Goal: Information Seeking & Learning: Learn about a topic

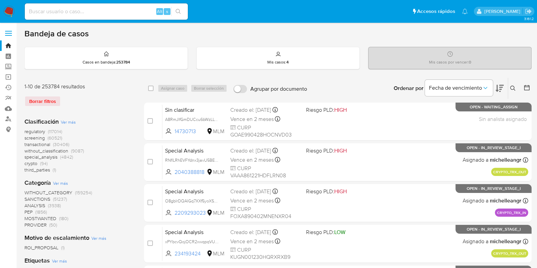
click at [68, 4] on div "Alt s" at bounding box center [106, 11] width 163 height 16
click at [69, 10] on input at bounding box center [106, 11] width 163 height 9
paste input "609389670"
type input "609389670"
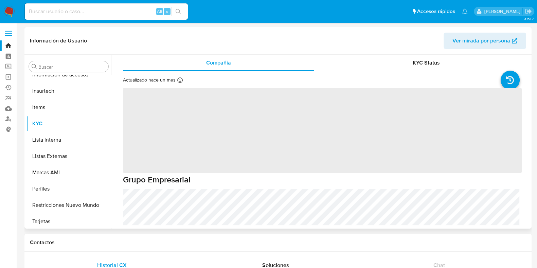
scroll to position [319, 0]
select select "10"
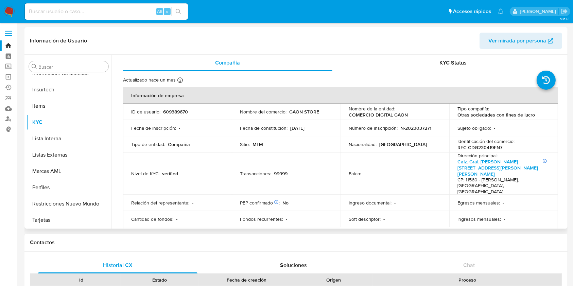
click at [352, 39] on header "Información de Usuario Ver mirada por persona" at bounding box center [296, 41] width 532 height 16
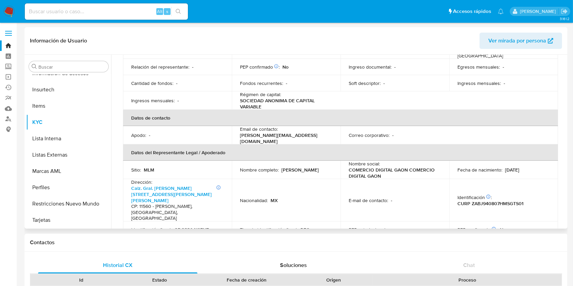
scroll to position [181, 0]
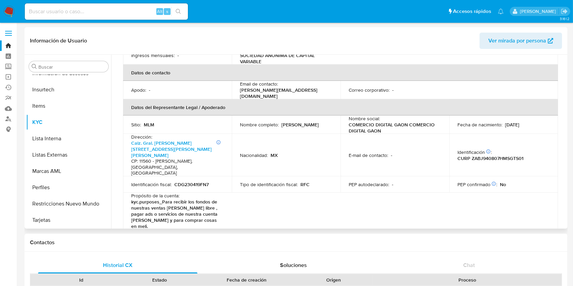
click at [328, 41] on header "Información de Usuario Ver mirada por persona" at bounding box center [296, 41] width 532 height 16
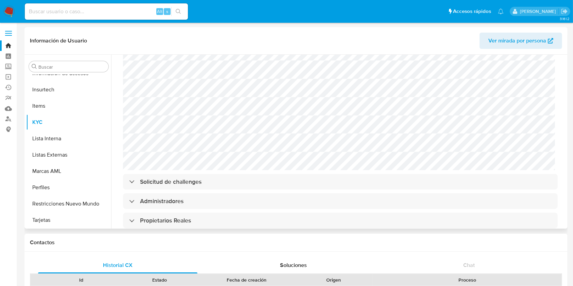
scroll to position [498, 0]
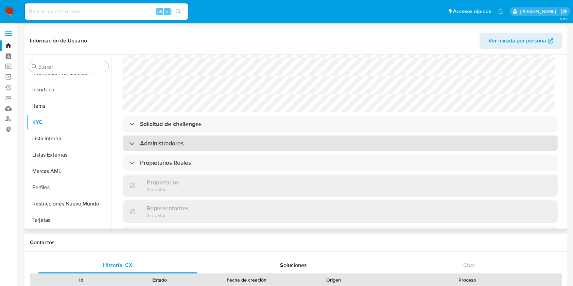
click at [186, 136] on div "Administradores" at bounding box center [340, 144] width 435 height 16
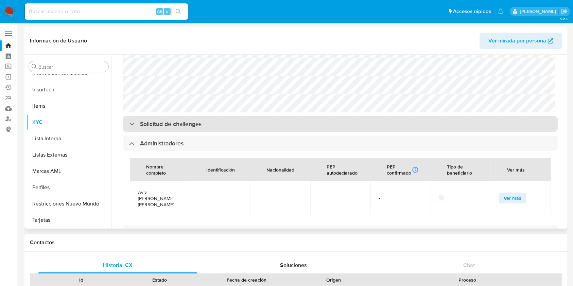
click at [189, 120] on h3 "Solicitud de challenges" at bounding box center [171, 123] width 62 height 7
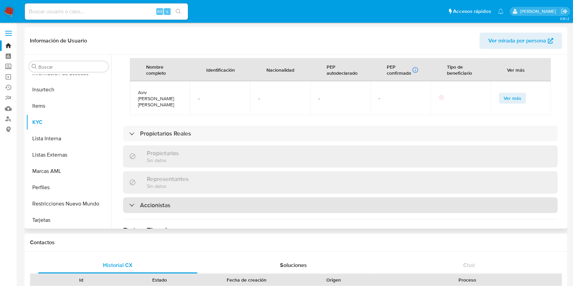
scroll to position [680, 0]
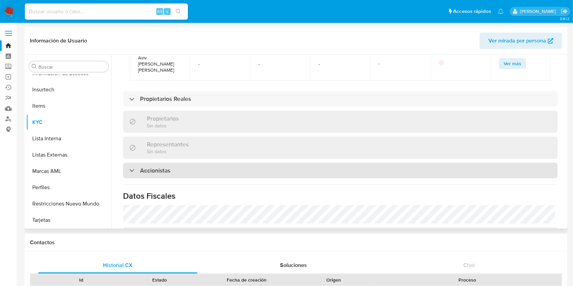
click at [168, 163] on div "Accionistas" at bounding box center [340, 171] width 435 height 16
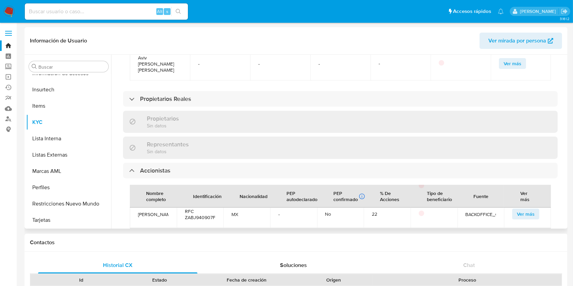
scroll to position [69, 0]
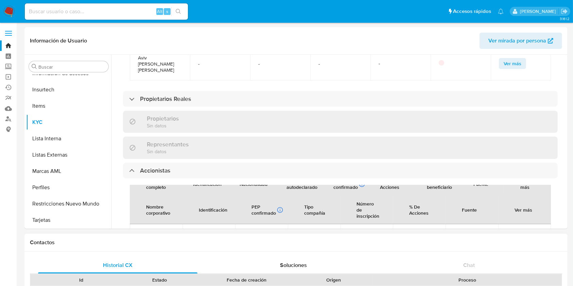
click at [356, 241] on h1 "Contactos" at bounding box center [296, 242] width 532 height 7
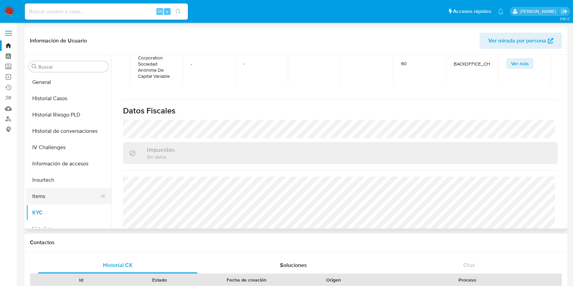
scroll to position [184, 0]
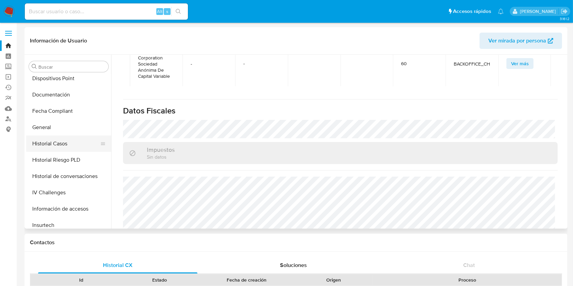
click at [52, 148] on button "Historial Casos" at bounding box center [66, 144] width 80 height 16
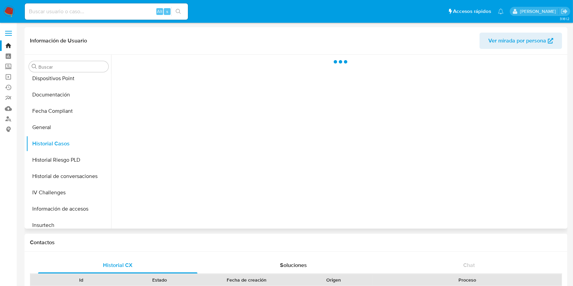
scroll to position [0, 0]
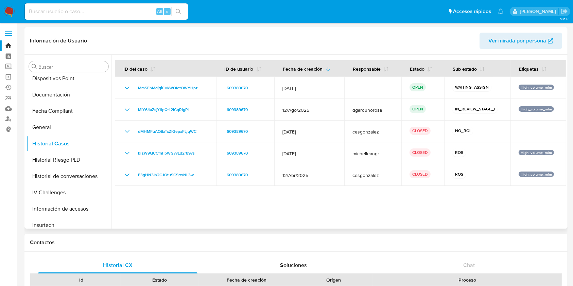
click at [347, 51] on div "Información de Usuario Ver mirada por persona" at bounding box center [295, 41] width 543 height 28
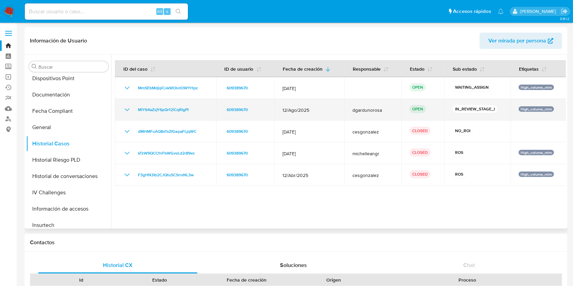
click at [128, 110] on icon "Mostrar/Ocultar" at bounding box center [127, 109] width 5 height 3
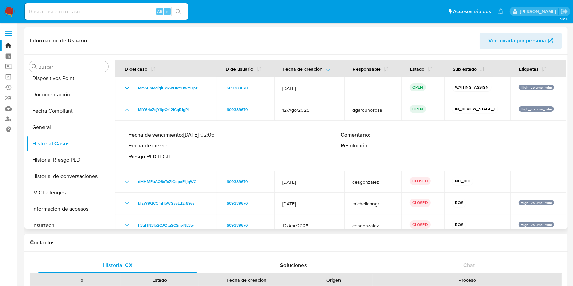
drag, startPoint x: 194, startPoint y: 112, endPoint x: 175, endPoint y: 121, distance: 20.7
click at [136, 113] on div "MiY64aZsjY6pQr12iCqRIgPI" at bounding box center [165, 110] width 85 height 8
drag, startPoint x: 136, startPoint y: 40, endPoint x: 122, endPoint y: 50, distance: 17.1
click at [136, 40] on header "Información de Usuario Ver mirada por persona" at bounding box center [296, 41] width 532 height 16
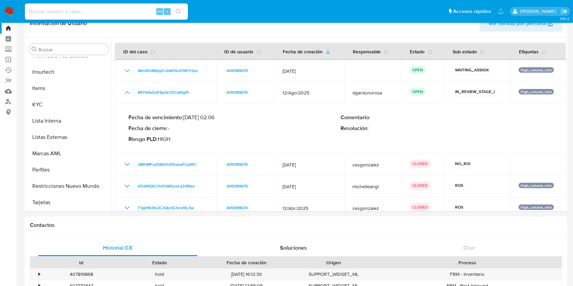
scroll to position [45, 0]
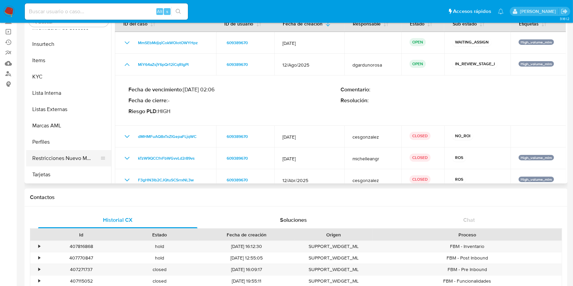
click at [65, 162] on button "Restricciones Nuevo Mundo" at bounding box center [66, 158] width 80 height 16
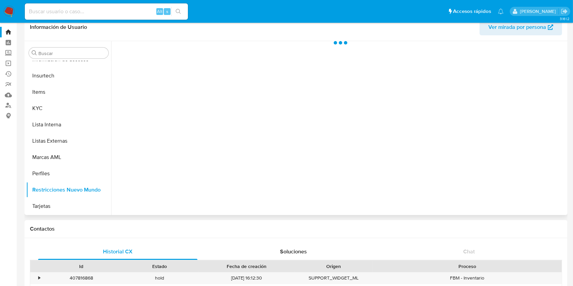
scroll to position [0, 0]
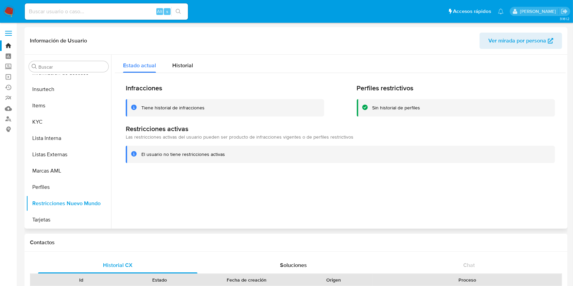
click at [454, 199] on div at bounding box center [338, 142] width 455 height 174
click at [177, 69] on span "Historial" at bounding box center [182, 66] width 21 height 8
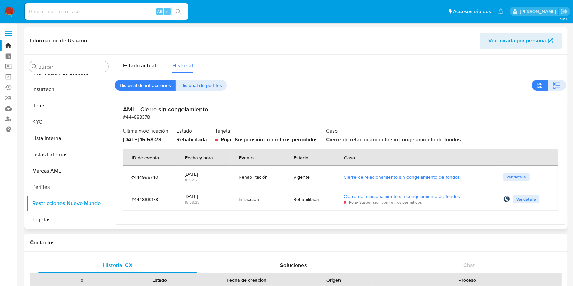
click at [353, 109] on h2 "AML - Cierre sin congelamiento" at bounding box center [340, 109] width 435 height 7
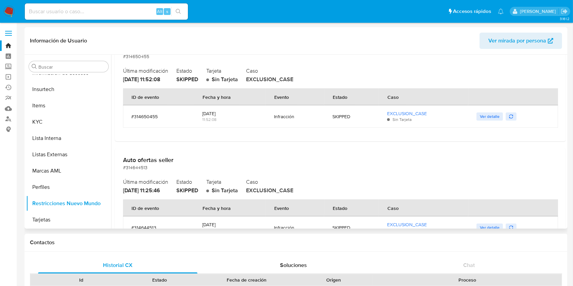
scroll to position [2673, 0]
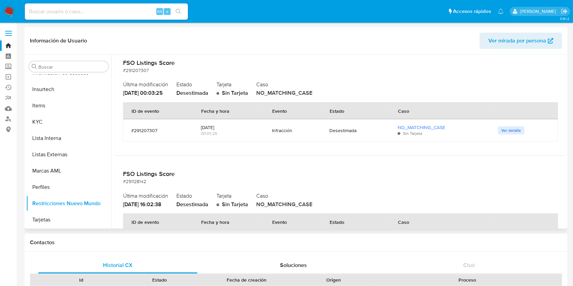
click at [543, 175] on h2 "FSO Listings Score" at bounding box center [340, 173] width 435 height 7
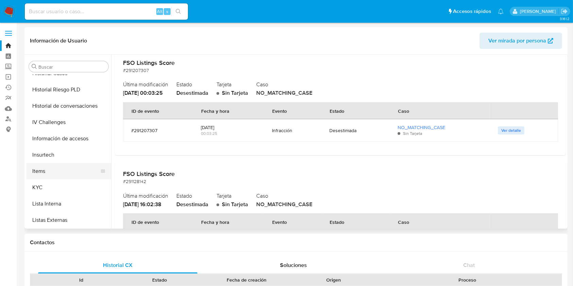
scroll to position [275, 0]
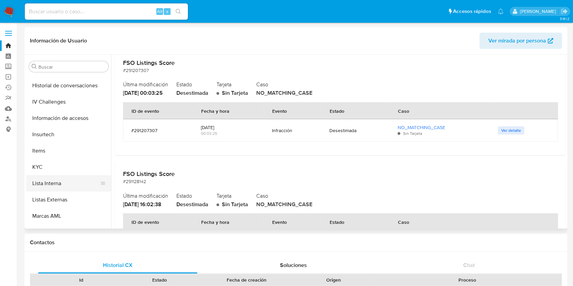
click at [53, 182] on button "Lista Interna" at bounding box center [66, 183] width 80 height 16
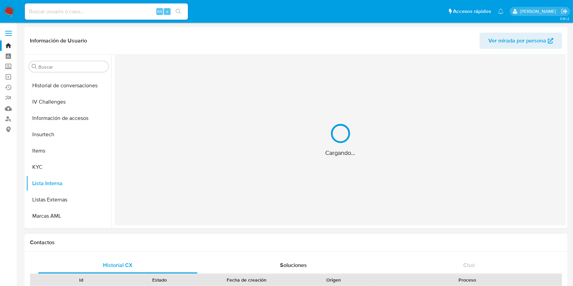
scroll to position [0, 0]
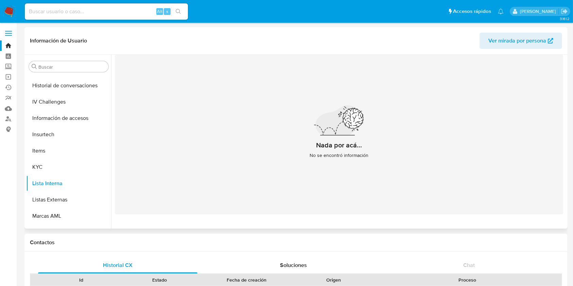
drag, startPoint x: 309, startPoint y: 203, endPoint x: 313, endPoint y: 205, distance: 5.2
click at [309, 202] on div "Nada por acá... No se encontró información" at bounding box center [339, 135] width 448 height 160
click at [72, 201] on button "Listas Externas" at bounding box center [68, 200] width 85 height 16
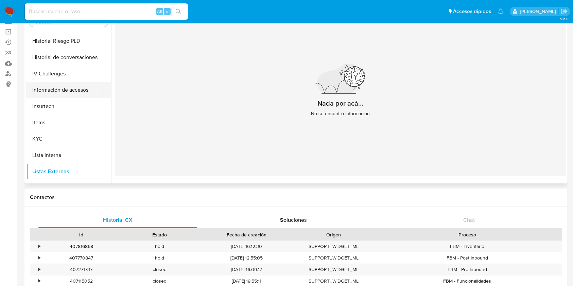
scroll to position [272, 0]
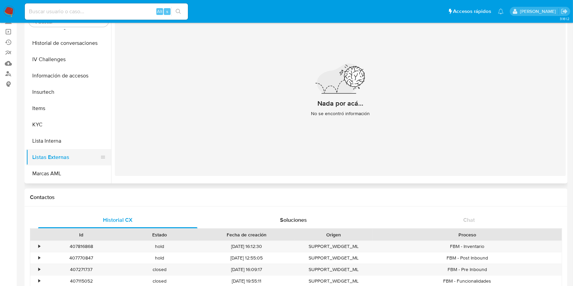
drag, startPoint x: 50, startPoint y: 158, endPoint x: 60, endPoint y: 154, distance: 11.3
click at [50, 158] on button "Listas Externas" at bounding box center [66, 157] width 80 height 16
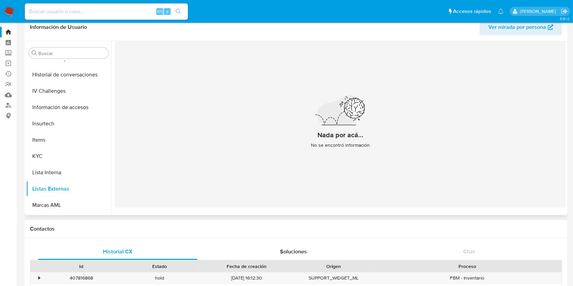
scroll to position [0, 0]
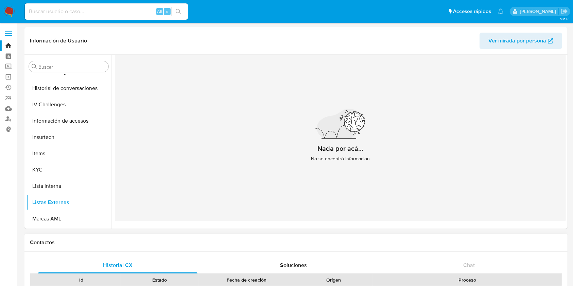
click at [369, 246] on div "Contactos" at bounding box center [295, 243] width 543 height 18
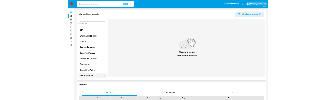
scroll to position [48, 0]
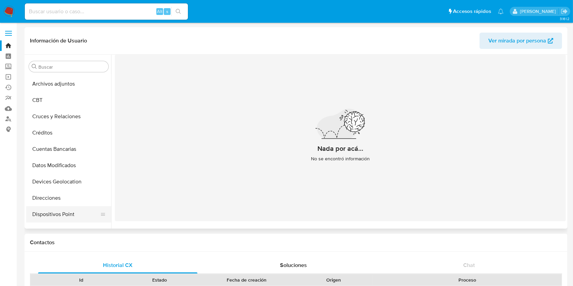
click at [64, 213] on button "Dispositivos Point" at bounding box center [66, 214] width 80 height 16
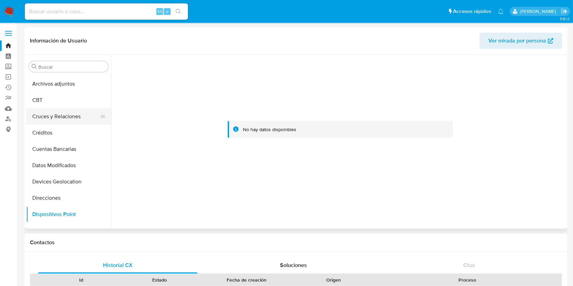
click at [47, 120] on button "Cruces y Relaciones" at bounding box center [66, 116] width 80 height 16
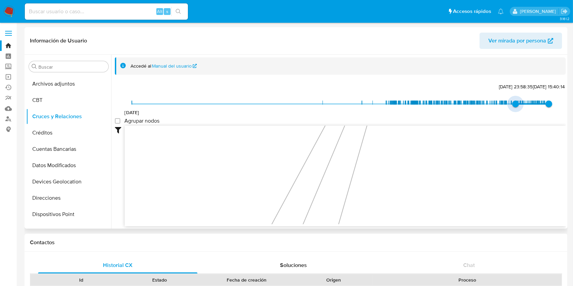
drag, startPoint x: 132, startPoint y: 104, endPoint x: 512, endPoint y: 97, distance: 380.7
click at [512, 101] on span "3/11/2024, 23:58:35" at bounding box center [515, 104] width 7 height 7
type input "1727463627000"
click at [510, 105] on span "27/9/2024, 13:00:27" at bounding box center [511, 104] width 7 height 7
drag, startPoint x: 549, startPoint y: 145, endPoint x: 448, endPoint y: 167, distance: 103.0
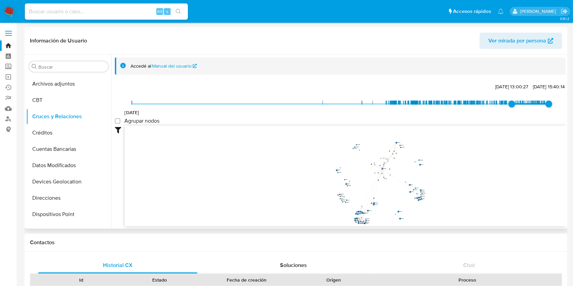
click at [448, 167] on icon "device-63843c0308813b0018cbaf9f  user-609389670  609389670 device-689971d2a3f…" at bounding box center [345, 175] width 441 height 99
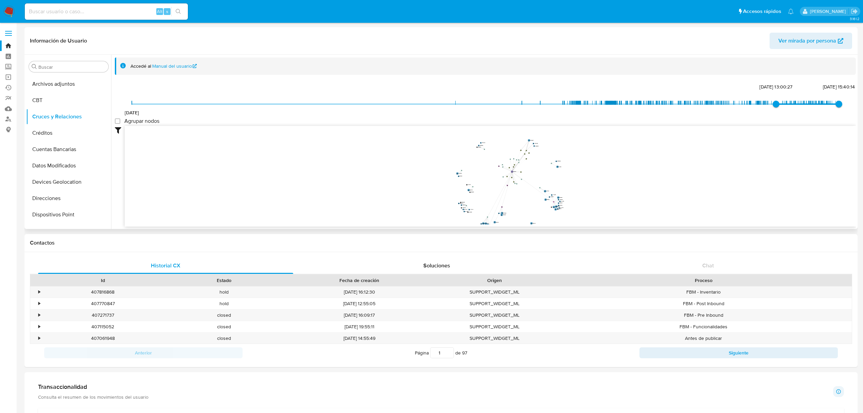
drag, startPoint x: 241, startPoint y: 174, endPoint x: 427, endPoint y: 172, distance: 186.6
click at [425, 173] on icon "device-63843c0308813b0018cbaf9f  user-609389670  609389670 device-689971d2a3f…" at bounding box center [490, 175] width 731 height 99
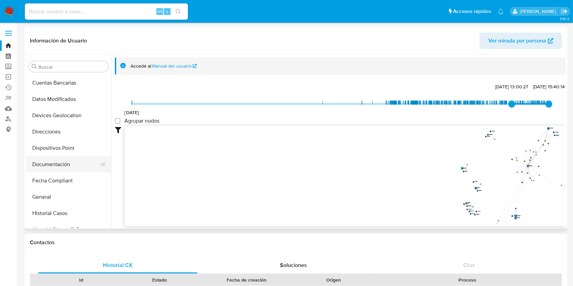
scroll to position [181, 0]
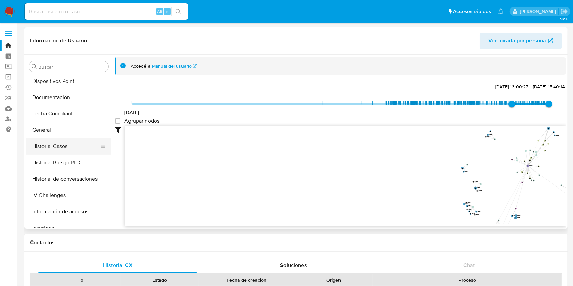
click at [60, 151] on button "Historial Casos" at bounding box center [66, 146] width 80 height 16
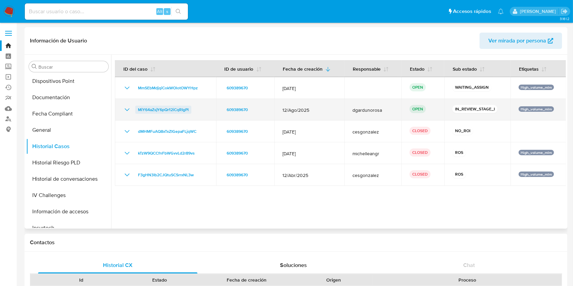
click at [163, 107] on span "MiY64aZsjY6pQr12iCqRIgPI" at bounding box center [163, 110] width 51 height 8
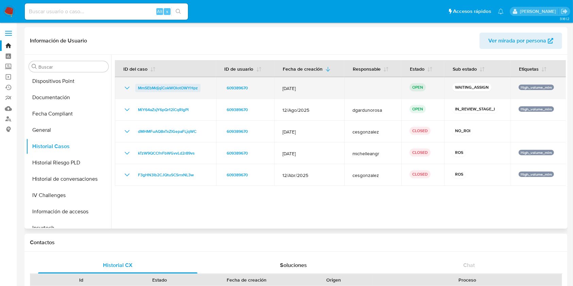
click at [148, 85] on span "MmSEbMdjqiCokWOlotOWYHpz" at bounding box center [168, 88] width 60 height 8
drag, startPoint x: 201, startPoint y: 88, endPoint x: 188, endPoint y: 90, distance: 13.7
click at [188, 90] on div "MmSEbMdjqiCokWOlotOWYHpz" at bounding box center [165, 88] width 85 height 8
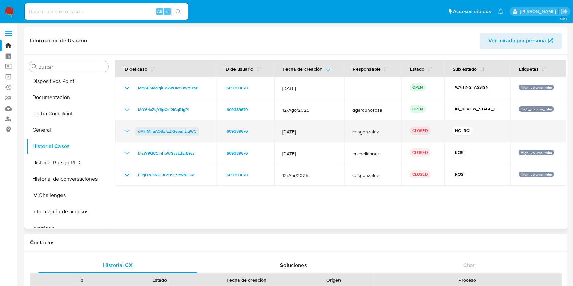
drag, startPoint x: 199, startPoint y: 112, endPoint x: 188, endPoint y: 130, distance: 22.0
click at [135, 110] on div "MiY64aZsjY6pQr12iCqRIgPI" at bounding box center [165, 110] width 85 height 8
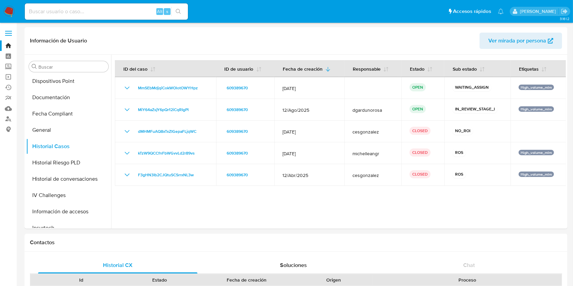
click at [14, 10] on img at bounding box center [9, 12] width 12 height 12
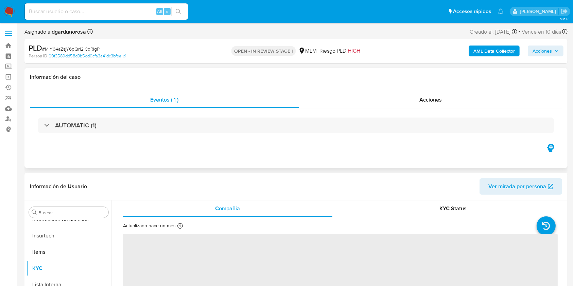
scroll to position [320, 0]
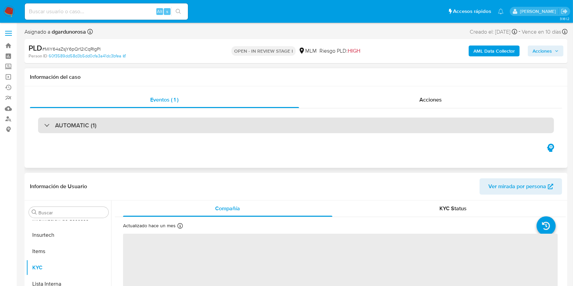
click at [81, 130] on div "AUTOMATIC (1)" at bounding box center [296, 126] width 516 height 16
select select "10"
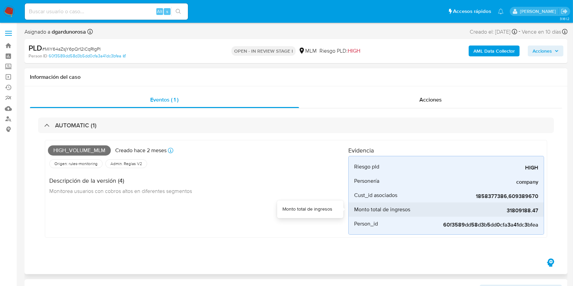
drag, startPoint x: 507, startPoint y: 212, endPoint x: 541, endPoint y: 211, distance: 33.6
click at [541, 211] on li "Monto total de ingresos 31809188.47" at bounding box center [446, 210] width 195 height 14
drag, startPoint x: 174, startPoint y: 113, endPoint x: 213, endPoint y: 94, distance: 43.3
click at [174, 113] on div "AUTOMATIC (1) High_volume_mlm Creado hace 2 meses Creado: 12/08/2025 03:06:09 O…" at bounding box center [296, 182] width 532 height 149
click at [524, 247] on div "High_volume_mlm Creado hace 2 meses Creado: 12/08/2025 03:06:09 Origen: rules-m…" at bounding box center [296, 190] width 516 height 115
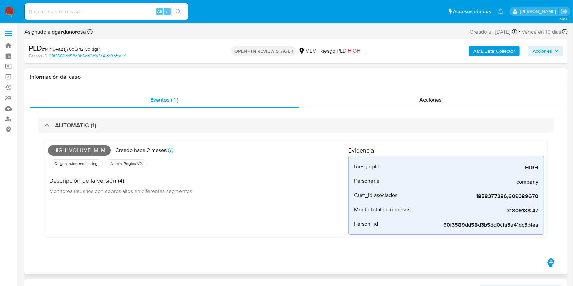
drag, startPoint x: 24, startPoint y: 205, endPoint x: 42, endPoint y: 212, distance: 19.1
click at [24, 205] on div "Eventos ( 1 ) Acciones AUTOMATIC (1) High_volume_mlm Creado hace 2 meses Creado…" at bounding box center [295, 180] width 543 height 188
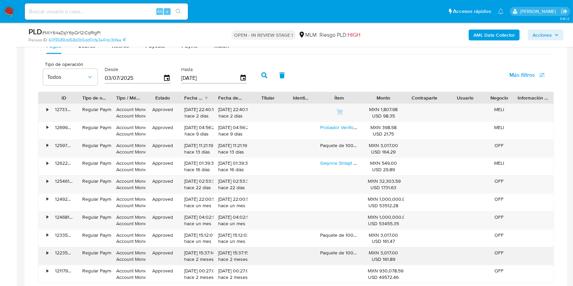
scroll to position [634, 0]
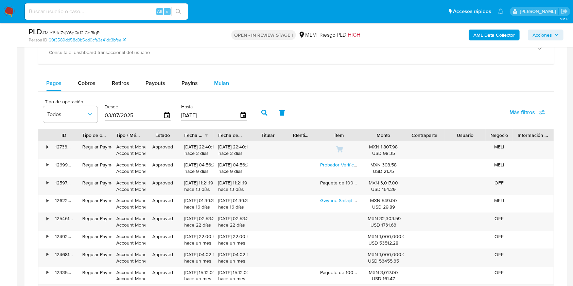
click at [226, 84] on span "Mulan" at bounding box center [221, 83] width 15 height 8
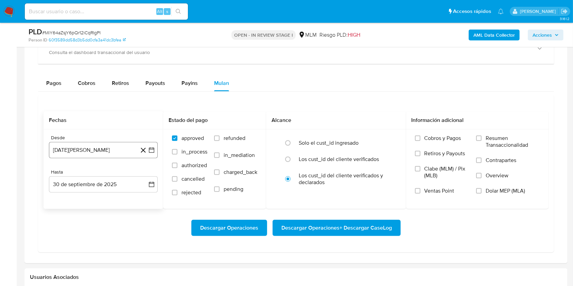
click at [152, 153] on button "[DATE][PERSON_NAME]" at bounding box center [103, 150] width 109 height 16
click at [147, 174] on icon "Mes siguiente" at bounding box center [145, 174] width 3 height 5
click at [147, 175] on icon "Mes siguiente" at bounding box center [145, 175] width 8 height 8
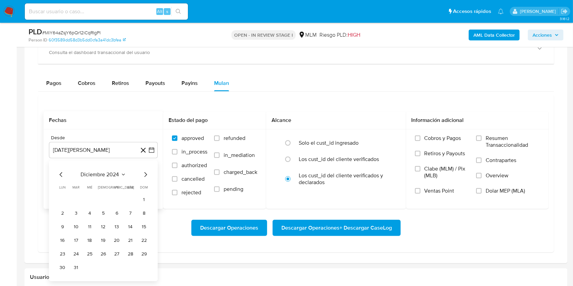
click at [147, 175] on icon "Mes siguiente" at bounding box center [145, 175] width 8 height 8
click at [94, 200] on button "1" at bounding box center [89, 199] width 11 height 11
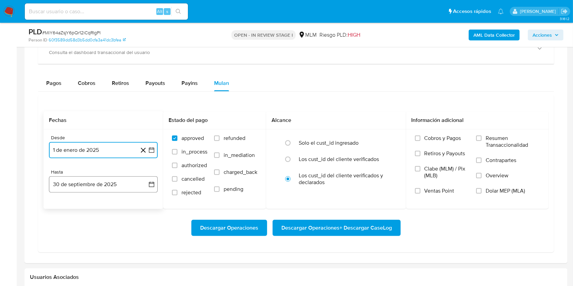
click at [152, 186] on icon "button" at bounding box center [151, 184] width 7 height 7
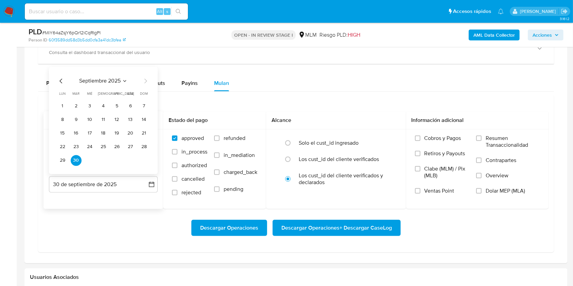
click at [63, 86] on div "septiembre 2025 septiembre 2025 lun lunes mar martes mié miércoles jue jueves v…" at bounding box center [103, 121] width 92 height 89
click at [59, 83] on icon "Mes anterior" at bounding box center [61, 81] width 8 height 8
drag, startPoint x: 143, startPoint y: 160, endPoint x: 160, endPoint y: 188, distance: 32.2
click at [143, 160] on button "31" at bounding box center [144, 160] width 11 height 11
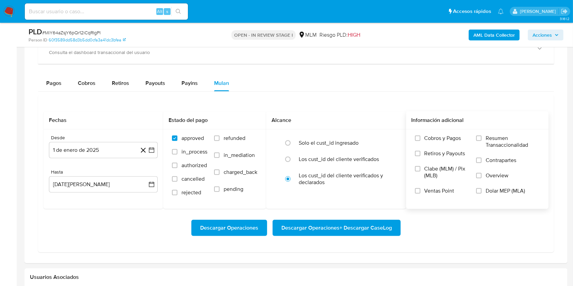
click at [482, 139] on label "Resumen Transaccionalidad" at bounding box center [508, 146] width 64 height 22
click at [482, 139] on input "Resumen Transaccionalidad" at bounding box center [478, 138] width 5 height 5
click at [483, 160] on label "Contrapartes" at bounding box center [508, 164] width 64 height 15
click at [482, 160] on input "Contrapartes" at bounding box center [478, 160] width 5 height 5
click at [483, 175] on label "Overview" at bounding box center [508, 179] width 64 height 15
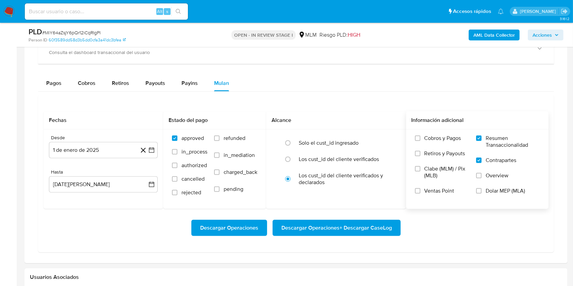
click at [482, 175] on input "Overview" at bounding box center [478, 175] width 5 height 5
click at [222, 227] on span "Descargar Operaciones" at bounding box center [229, 228] width 58 height 15
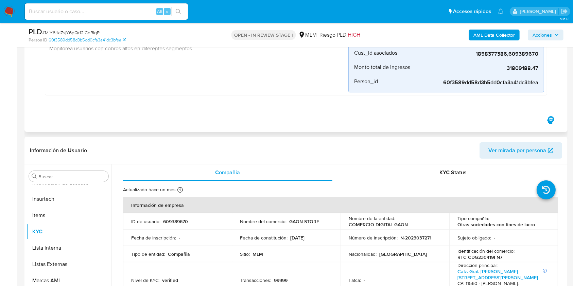
scroll to position [0, 0]
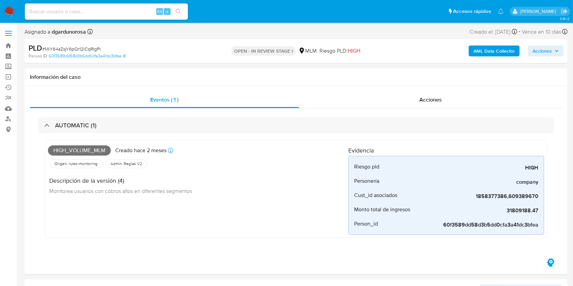
click at [60, 50] on span "# MiY64aZsjY6pQr12iCqRIgPI" at bounding box center [71, 49] width 58 height 7
click at [70, 49] on span "# MiY64aZsjY6pQr12iCqRIgPI" at bounding box center [71, 49] width 58 height 7
click at [13, 14] on img at bounding box center [9, 12] width 12 height 12
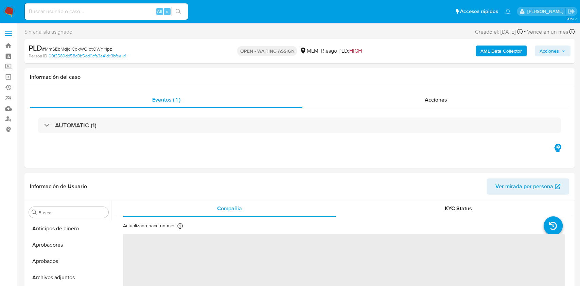
select select "10"
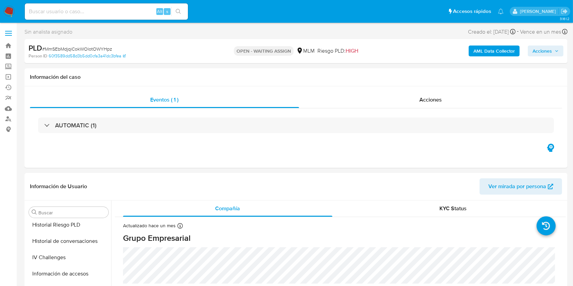
scroll to position [308, 0]
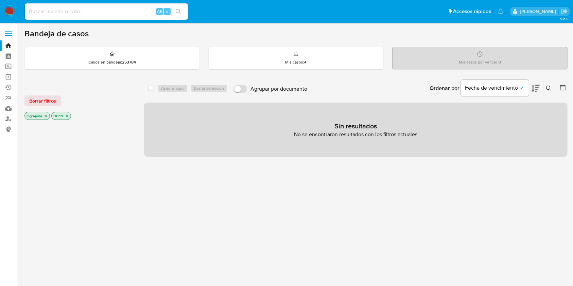
click at [280, 221] on div "select-all-cases-checkbox Asignar caso Borrar selección Agrupar por documento O…" at bounding box center [355, 231] width 423 height 308
click at [71, 114] on div "mgrajeda OPEN" at bounding box center [78, 117] width 109 height 10
click at [63, 116] on p "OPEN" at bounding box center [61, 115] width 19 height 7
click at [68, 116] on icon "close-filter" at bounding box center [67, 116] width 2 height 2
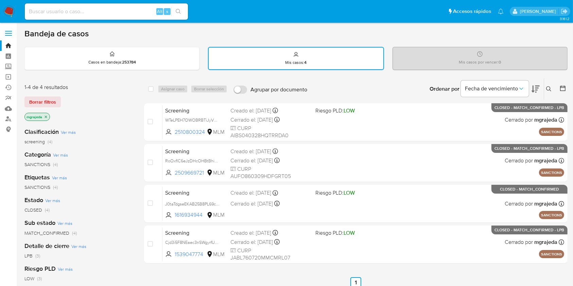
click at [45, 115] on icon "close-filter" at bounding box center [46, 117] width 4 height 4
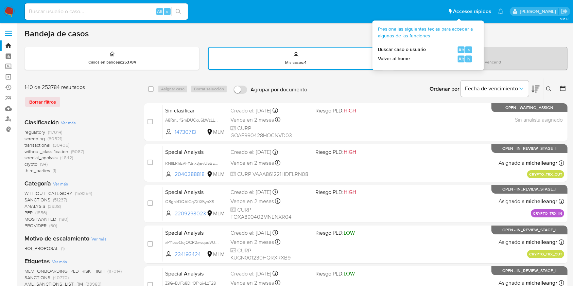
click at [453, 12] on span "Accesos rápidos" at bounding box center [472, 11] width 38 height 7
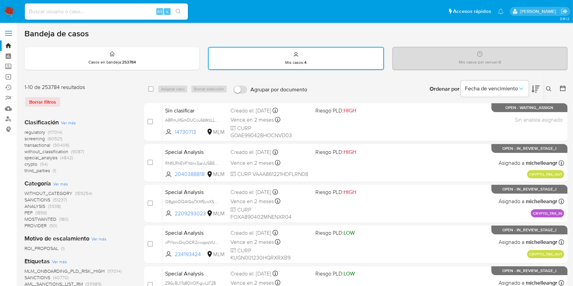
click at [555, 20] on nav "Pausado Ver notificaciones Alt s Accesos rápidos Presiona las siguientes teclas…" at bounding box center [286, 11] width 573 height 23
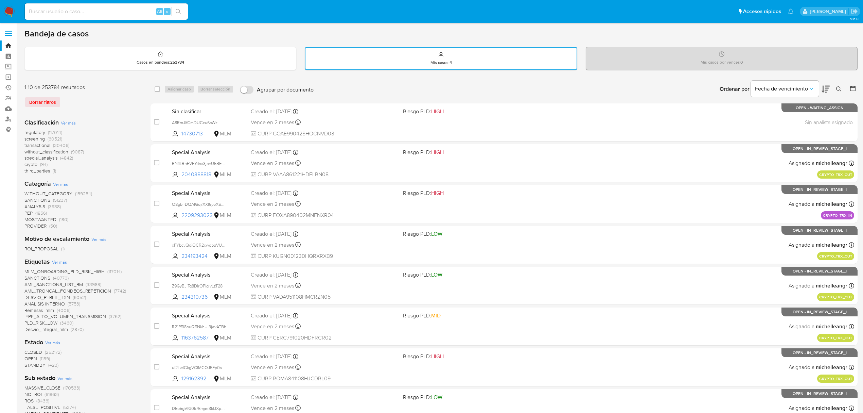
click at [84, 12] on input at bounding box center [106, 11] width 163 height 9
click at [10, 14] on img at bounding box center [9, 12] width 12 height 12
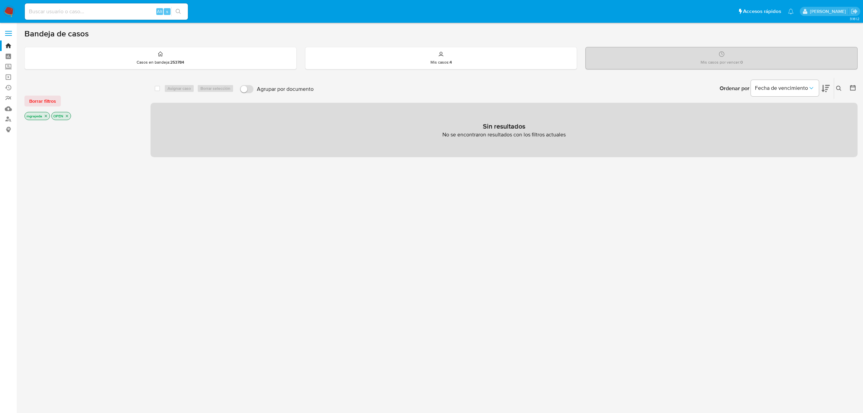
click at [838, 88] on icon at bounding box center [838, 88] width 5 height 5
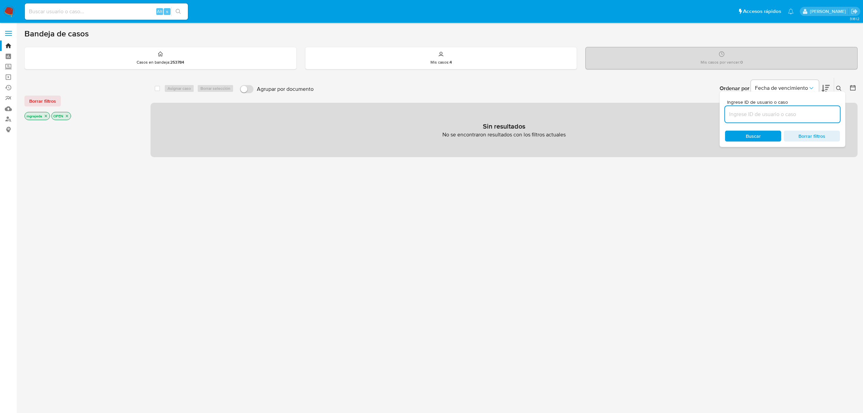
click at [770, 115] on input at bounding box center [782, 114] width 115 height 9
type input "MiY64aZsjY6pQr12iCqRIgPI"
click at [48, 115] on icon "close-filter" at bounding box center [46, 116] width 4 height 4
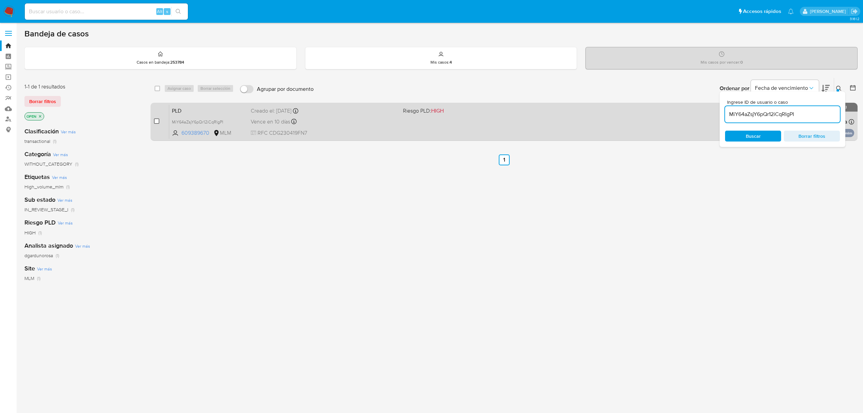
click at [155, 123] on input "checkbox" at bounding box center [156, 120] width 5 height 5
checkbox input "true"
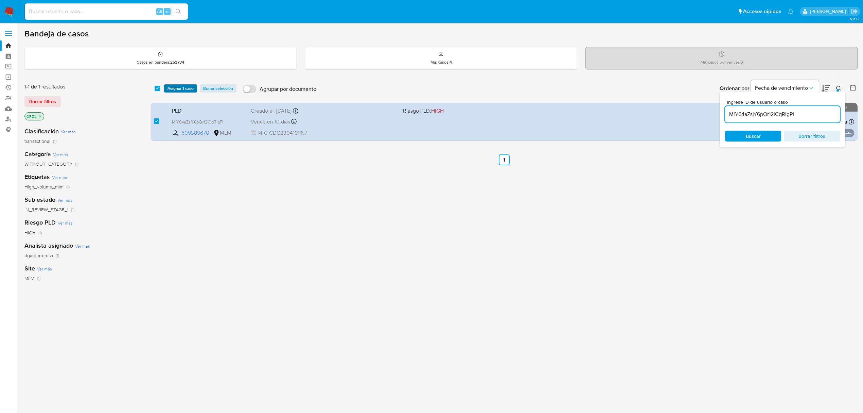
click at [181, 89] on span "Asignar 1 caso" at bounding box center [181, 88] width 26 height 7
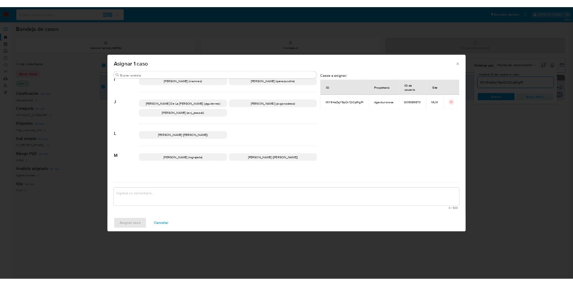
scroll to position [317, 0]
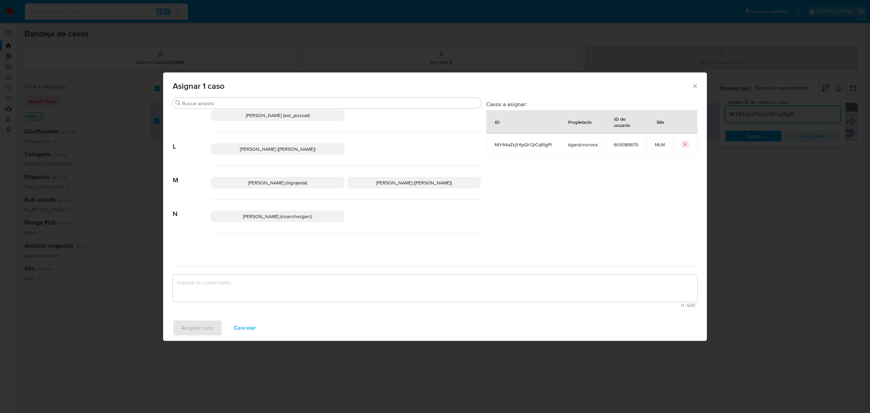
click at [285, 185] on span "[PERSON_NAME] (mgrajeda)" at bounding box center [277, 182] width 59 height 7
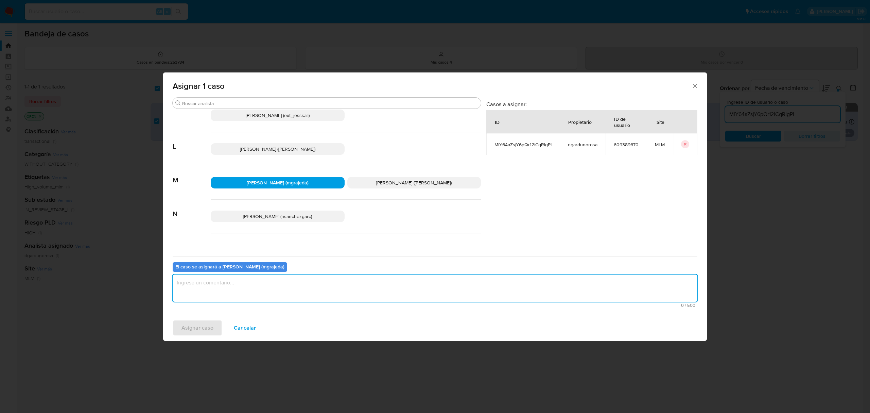
click at [202, 284] on textarea "assign-modal" at bounding box center [435, 287] width 525 height 27
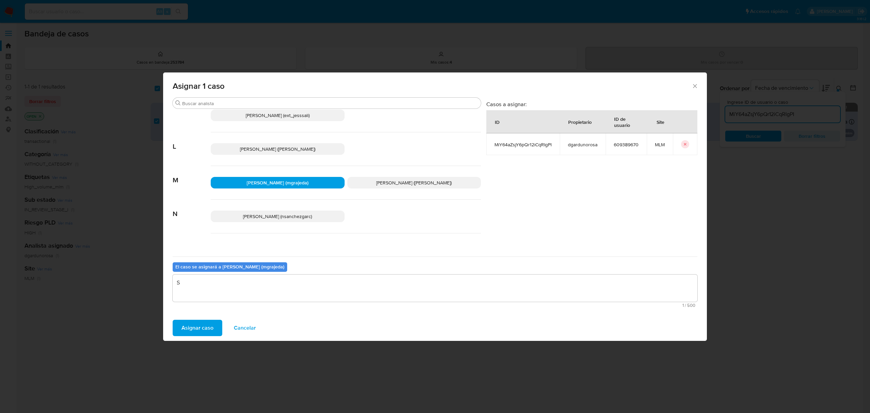
click at [214, 284] on textarea "S" at bounding box center [435, 287] width 525 height 27
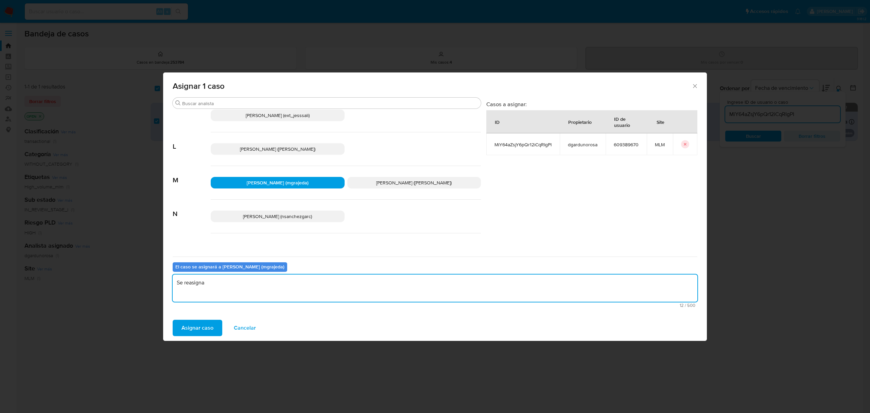
click at [240, 285] on textarea "Se reasigna" at bounding box center [435, 287] width 525 height 27
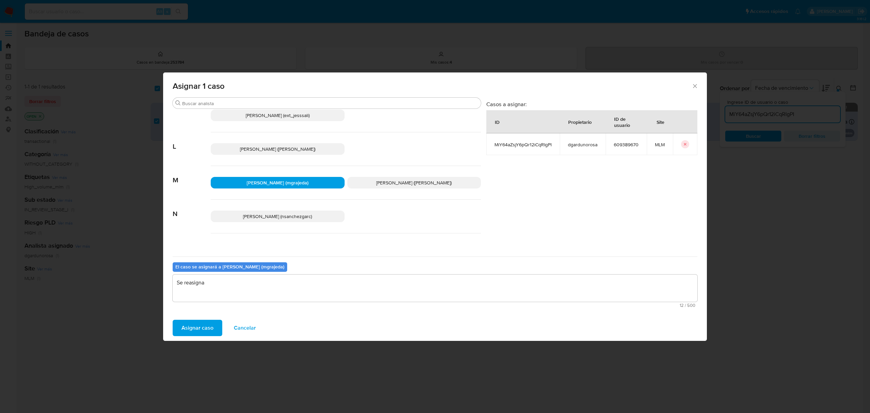
click at [253, 283] on textarea "Se reasigna" at bounding box center [435, 287] width 525 height 27
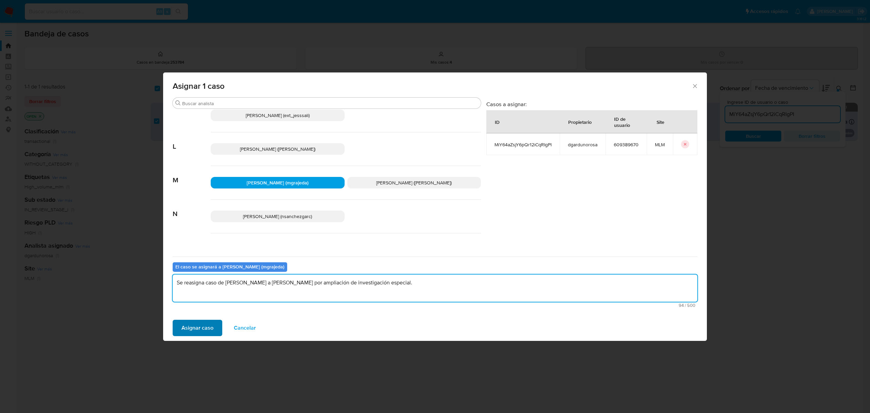
type textarea "Se reasigna caso de [PERSON_NAME] a [PERSON_NAME] por ampliación de investigaci…"
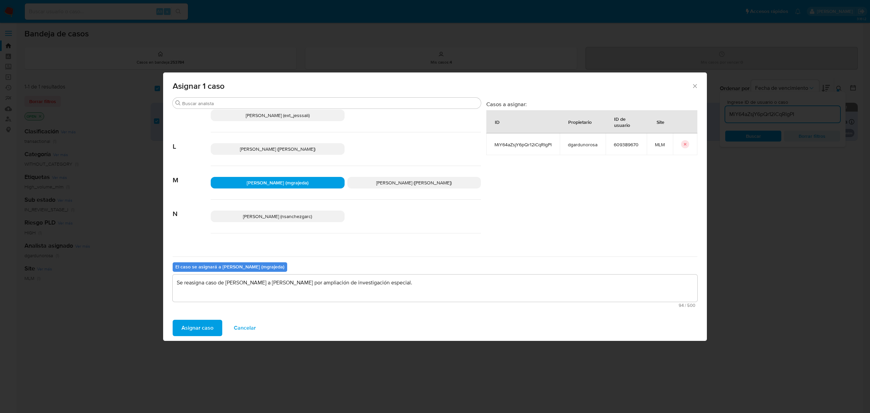
click at [198, 325] on span "Asignar caso" at bounding box center [197, 327] width 32 height 15
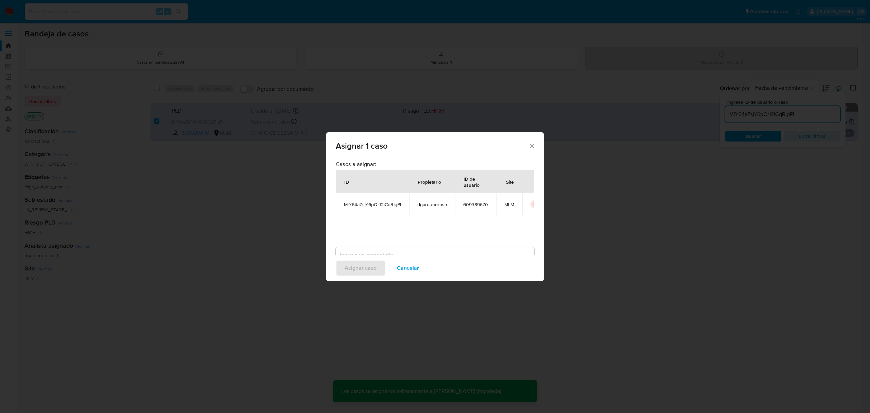
checkbox input "false"
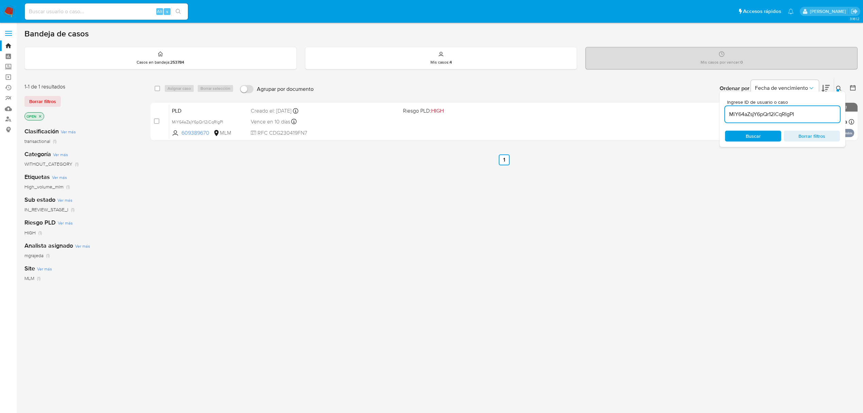
click at [838, 88] on icon at bounding box center [838, 88] width 5 height 5
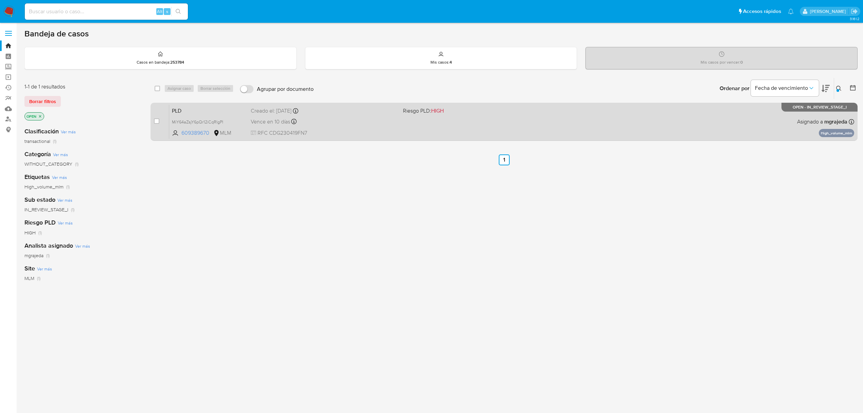
click at [212, 116] on div "PLD MiY64aZsjY6pQr12iCqRIgPI 609389670 MLM Riesgo PLD: HIGH Creado el: [DATE] C…" at bounding box center [511, 121] width 685 height 34
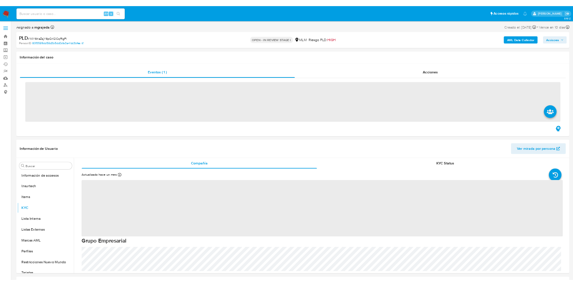
scroll to position [320, 0]
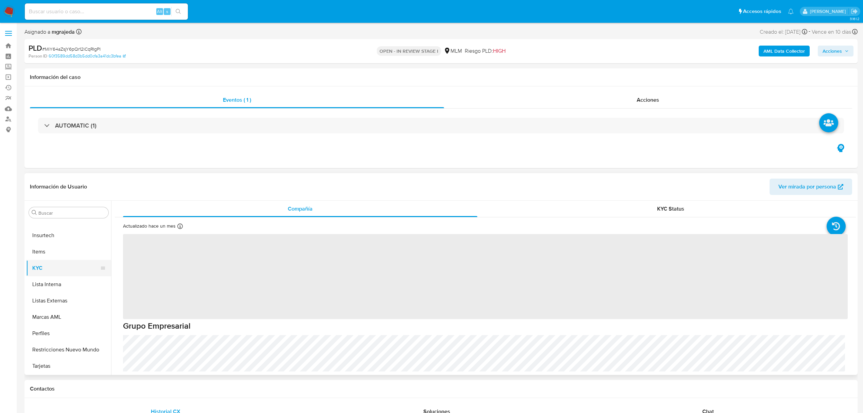
select select "10"
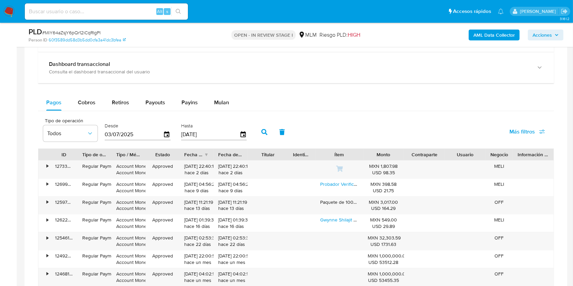
scroll to position [524, 0]
click at [220, 101] on span "Mulan" at bounding box center [221, 103] width 15 height 8
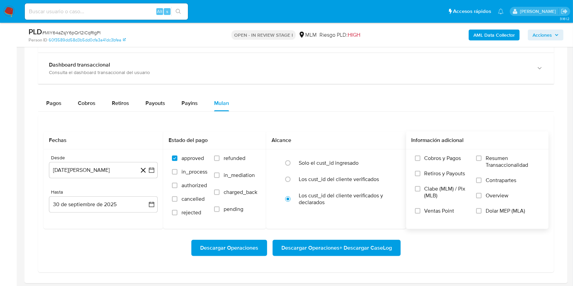
click at [485, 156] on label "Resumen Transaccionalidad" at bounding box center [508, 166] width 64 height 22
click at [482, 156] on input "Resumen Transaccionalidad" at bounding box center [478, 158] width 5 height 5
click at [484, 194] on label "Overview" at bounding box center [508, 199] width 64 height 15
click at [482, 194] on input "Overview" at bounding box center [478, 195] width 5 height 5
click at [482, 157] on input "Resumen Transaccionalidad" at bounding box center [478, 158] width 5 height 5
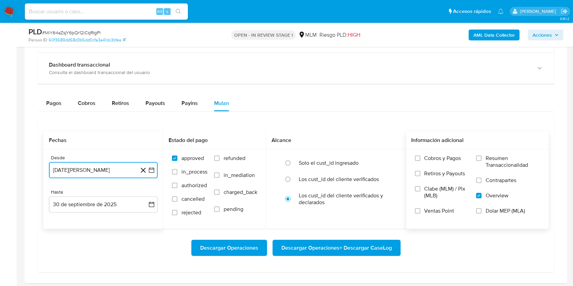
click at [152, 168] on icon "button" at bounding box center [151, 170] width 7 height 7
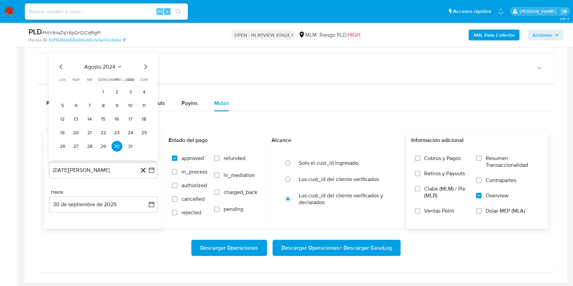
click at [144, 69] on icon "Mes siguiente" at bounding box center [145, 67] width 8 height 8
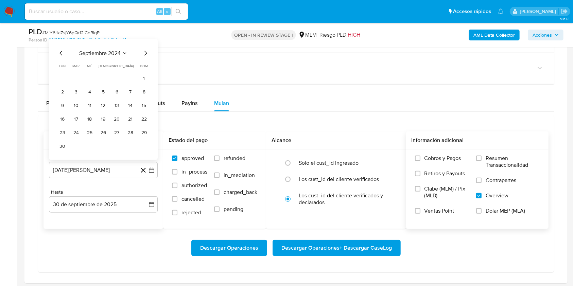
click at [144, 69] on table "lun lunes mar martes mié miércoles jue jueves vie viernes sáb sábado dom doming…" at bounding box center [103, 108] width 92 height 88
click at [146, 58] on div "septiembre 2024 septiembre 2024 lun lunes mar martes mié miércoles jue jueves v…" at bounding box center [103, 100] width 92 height 103
click at [145, 56] on icon "Mes siguiente" at bounding box center [145, 53] width 8 height 8
click at [144, 66] on icon "Mes siguiente" at bounding box center [145, 67] width 8 height 8
click at [145, 65] on icon "Mes siguiente" at bounding box center [145, 67] width 8 height 8
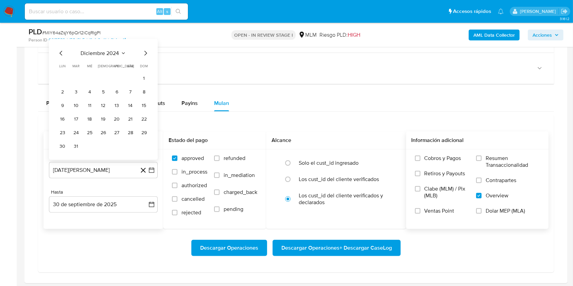
click at [147, 55] on icon "Mes siguiente" at bounding box center [145, 53] width 8 height 8
click at [144, 67] on icon "Mes siguiente" at bounding box center [145, 67] width 8 height 8
click at [147, 55] on icon "Mes siguiente" at bounding box center [145, 53] width 8 height 8
click at [79, 90] on button "1" at bounding box center [76, 92] width 11 height 11
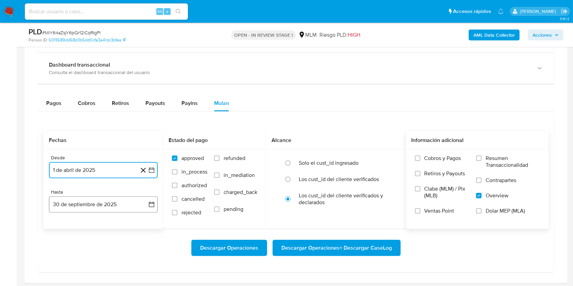
click at [151, 205] on icon "button" at bounding box center [151, 204] width 7 height 7
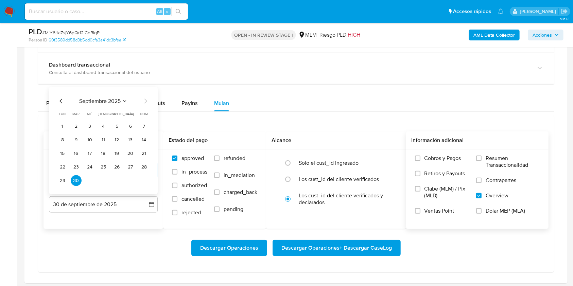
click at [64, 105] on icon "Mes anterior" at bounding box center [61, 101] width 8 height 8
click at [141, 182] on button "31" at bounding box center [144, 180] width 11 height 11
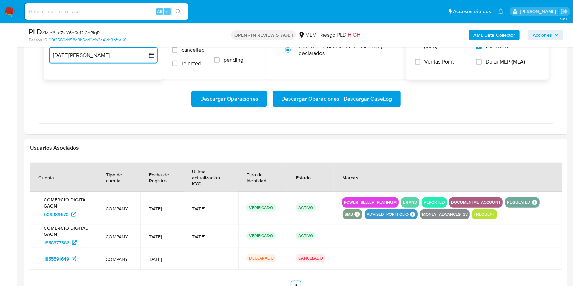
scroll to position [614, 0]
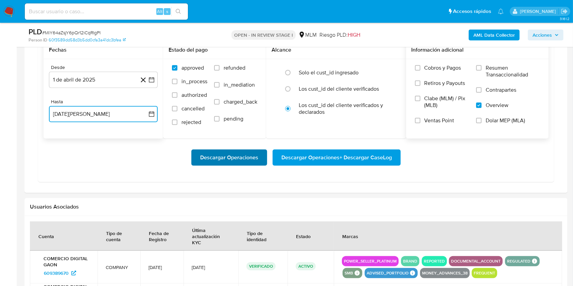
click at [237, 155] on span "Descargar Operaciones" at bounding box center [229, 157] width 58 height 15
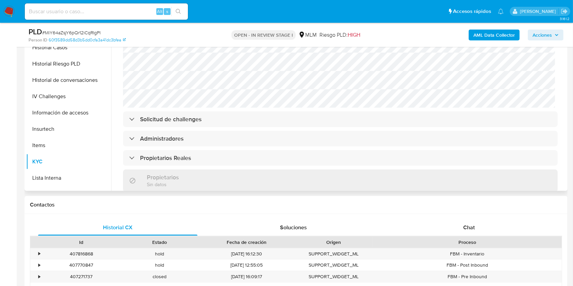
scroll to position [229, 0]
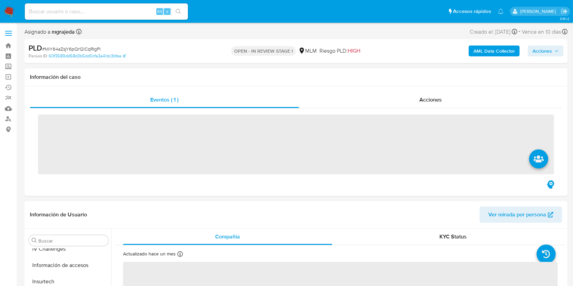
scroll to position [320, 0]
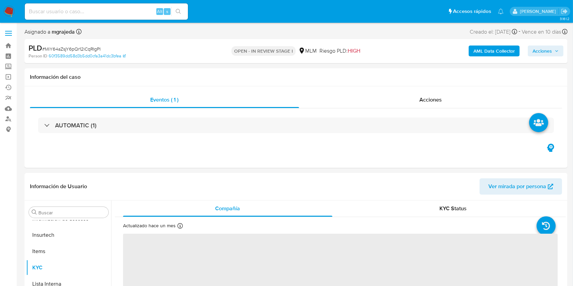
select select "10"
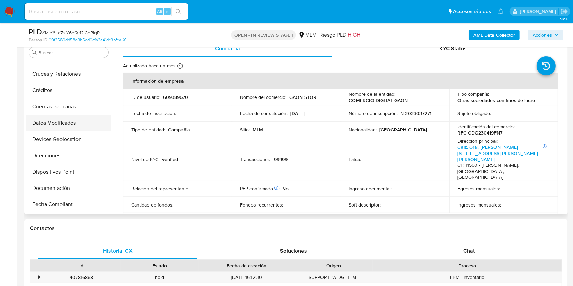
scroll to position [90, 0]
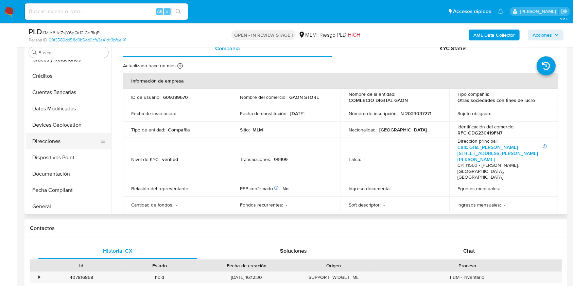
drag, startPoint x: 57, startPoint y: 126, endPoint x: 72, endPoint y: 134, distance: 16.6
click at [57, 126] on button "Devices Geolocation" at bounding box center [68, 125] width 85 height 16
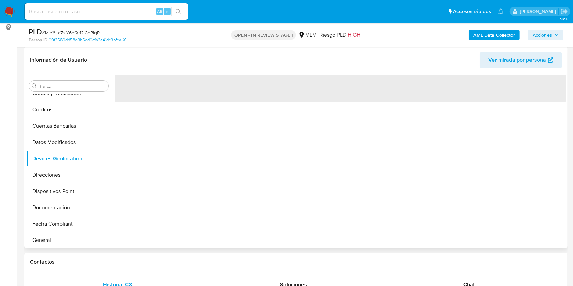
scroll to position [45, 0]
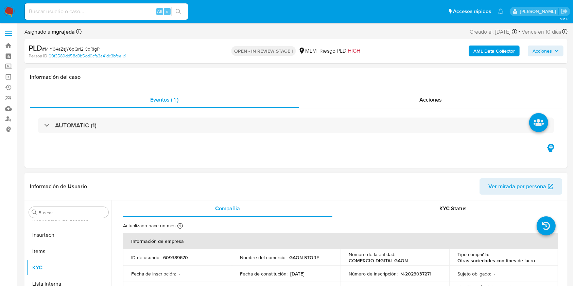
scroll to position [90, 0]
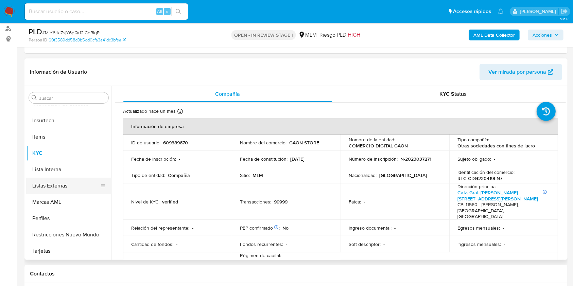
select select "10"
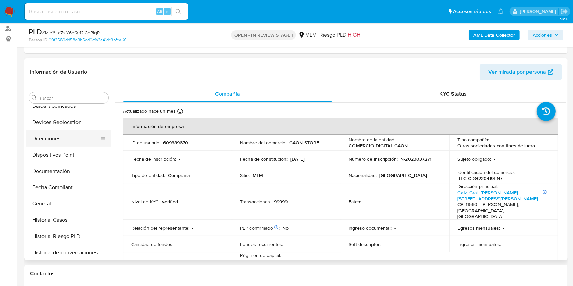
scroll to position [93, 0]
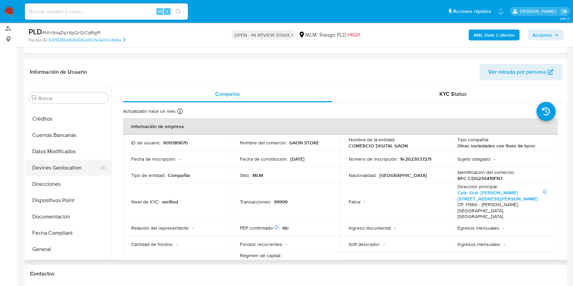
click at [59, 170] on button "Devices Geolocation" at bounding box center [66, 168] width 80 height 16
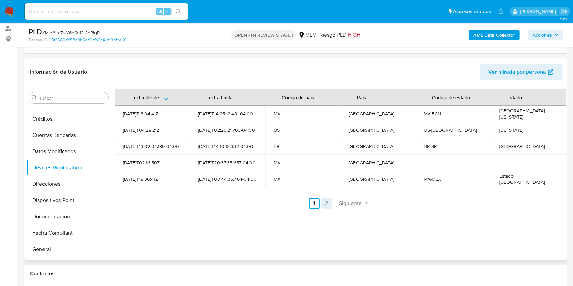
click at [330, 203] on link "2" at bounding box center [326, 203] width 11 height 11
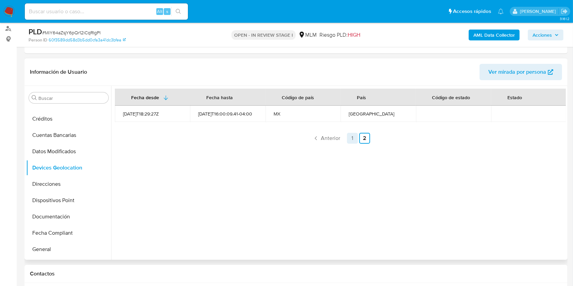
click at [354, 141] on link "1" at bounding box center [352, 138] width 11 height 11
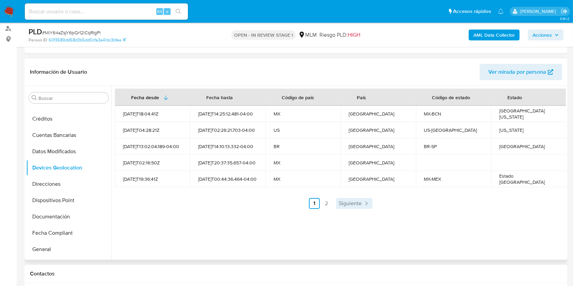
click at [337, 203] on link "Siguiente" at bounding box center [354, 203] width 36 height 11
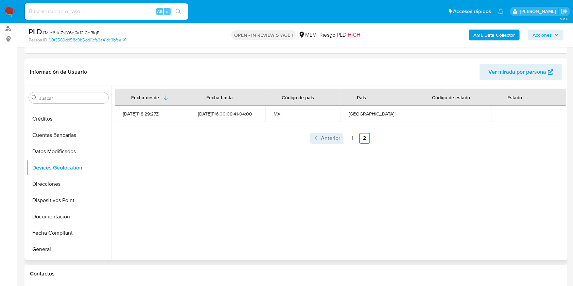
click at [335, 140] on span "Anterior" at bounding box center [330, 138] width 19 height 5
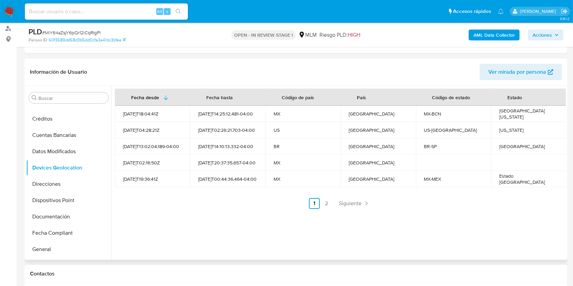
click at [209, 226] on div "Fecha desde [GEOGRAPHIC_DATA] hasta Código de país País Código de estado Estado…" at bounding box center [338, 173] width 455 height 174
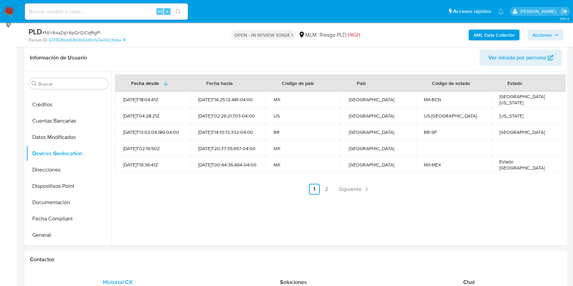
scroll to position [90, 0]
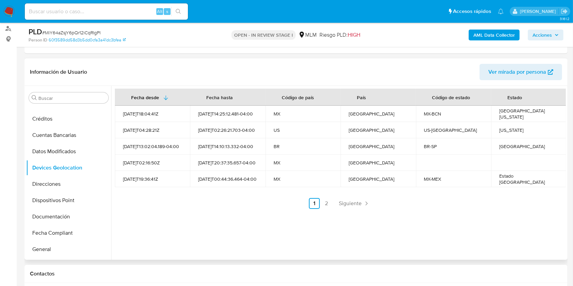
click at [209, 220] on div "Fecha desde [GEOGRAPHIC_DATA] hasta Código de país País Código de estado Estado…" at bounding box center [338, 173] width 455 height 174
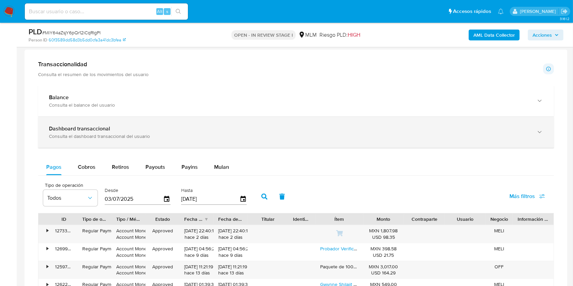
scroll to position [433, 0]
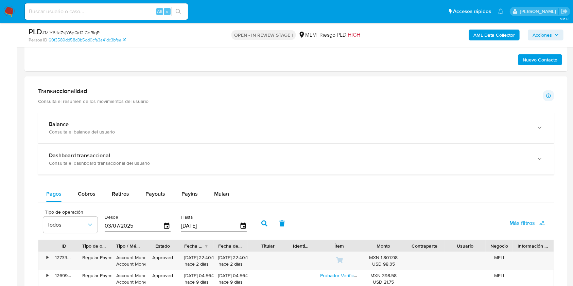
drag, startPoint x: 222, startPoint y: 151, endPoint x: 231, endPoint y: 181, distance: 31.6
click at [222, 151] on div "Dashboard transaccional Consulta el dashboard transaccional del usuario" at bounding box center [296, 159] width 516 height 31
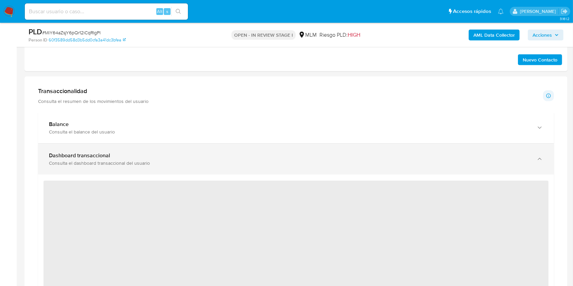
click at [134, 155] on div "Dashboard transaccional" at bounding box center [289, 155] width 481 height 7
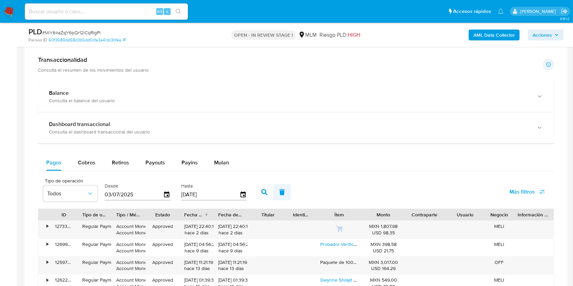
scroll to position [478, 0]
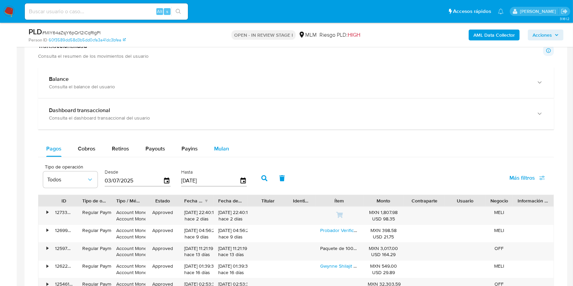
click at [233, 146] on button "Mulan" at bounding box center [221, 149] width 31 height 16
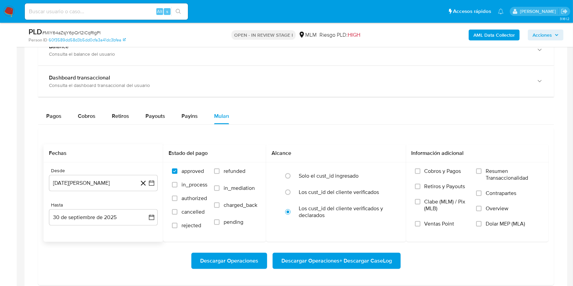
scroll to position [524, 0]
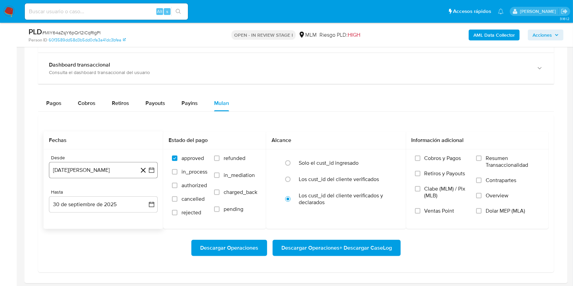
click at [149, 167] on icon "button" at bounding box center [151, 170] width 7 height 7
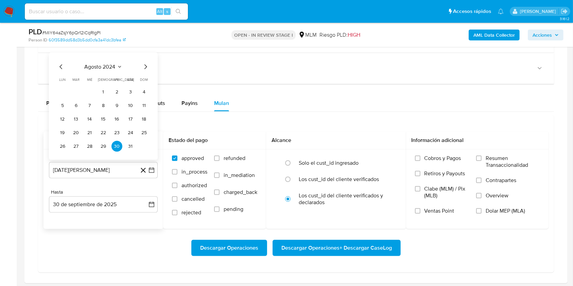
click at [144, 68] on icon "Mes siguiente" at bounding box center [145, 67] width 8 height 8
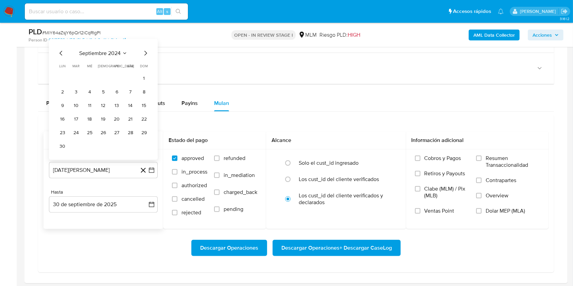
click at [62, 52] on icon "Mes anterior" at bounding box center [61, 53] width 8 height 8
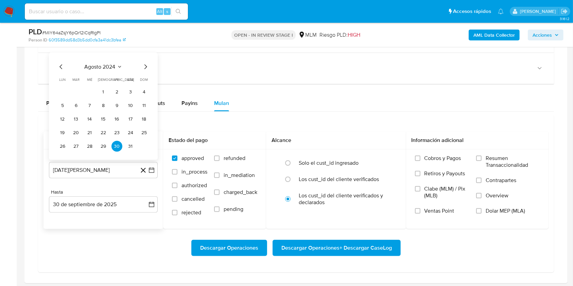
click at [62, 68] on icon "Mes anterior" at bounding box center [60, 67] width 3 height 5
click at [131, 92] on button "1" at bounding box center [130, 92] width 11 height 11
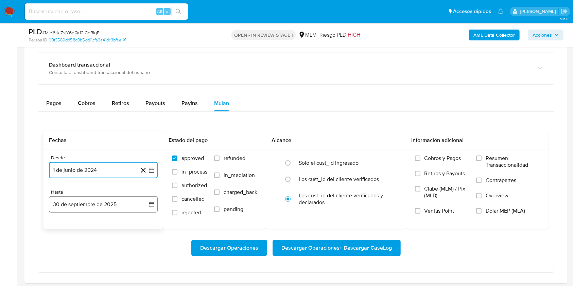
click at [155, 204] on button "30 de septiembre de 2025" at bounding box center [103, 204] width 109 height 16
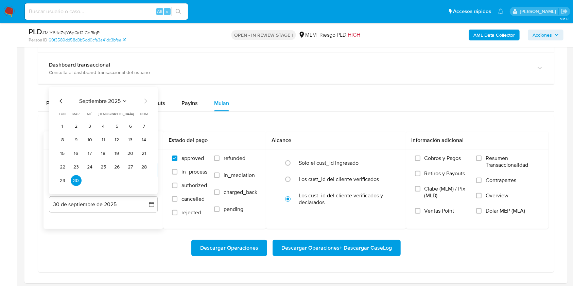
click at [64, 100] on icon "Mes anterior" at bounding box center [61, 101] width 8 height 8
click at [61, 102] on icon "Mes anterior" at bounding box center [60, 101] width 3 height 5
click at [59, 102] on icon "Mes anterior" at bounding box center [61, 101] width 8 height 8
click at [65, 181] on button "30" at bounding box center [62, 180] width 11 height 11
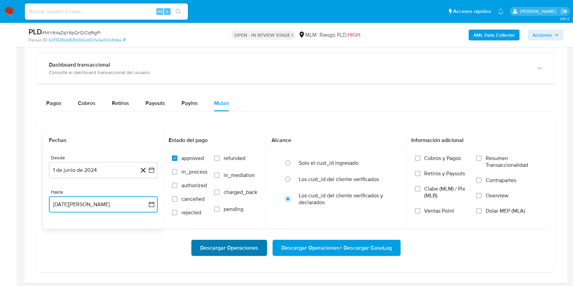
click at [214, 245] on span "Descargar Operaciones" at bounding box center [229, 248] width 58 height 15
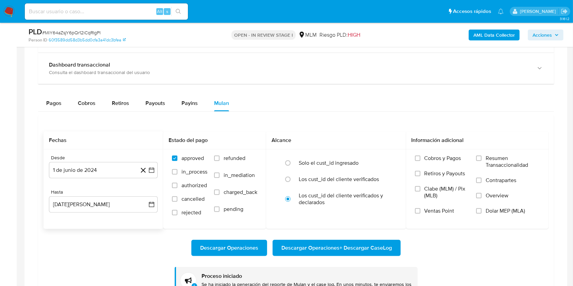
click at [492, 253] on div "Descargar Operaciones Descargar Operaciones + Descargar CaseLog" at bounding box center [295, 248] width 505 height 16
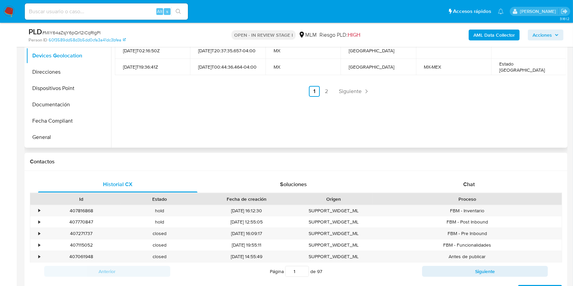
scroll to position [71, 0]
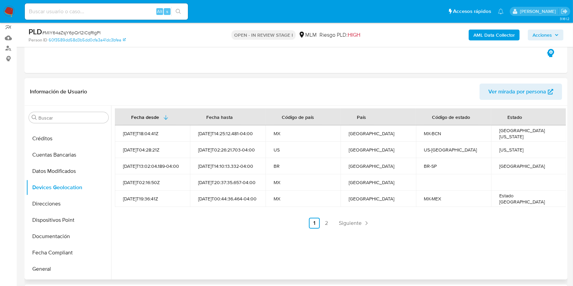
click at [286, 246] on div "Fecha desde Fecha hasta Código de país País Código de estado Estado 2021-10-02T…" at bounding box center [338, 193] width 455 height 174
click at [349, 216] on div "Fecha desde Fecha hasta Código de país País Código de estado Estado 2021-10-02T…" at bounding box center [340, 168] width 451 height 120
drag, startPoint x: 348, startPoint y: 220, endPoint x: 349, endPoint y: 225, distance: 4.8
click at [348, 221] on span "Siguiente" at bounding box center [350, 223] width 23 height 5
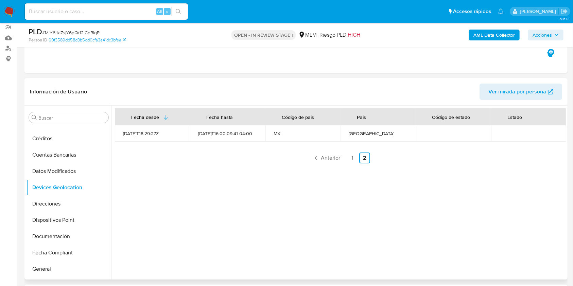
click at [237, 185] on div "Fecha desde Fecha hasta Código de país País Código de estado Estado 2021-08-01T…" at bounding box center [338, 193] width 455 height 174
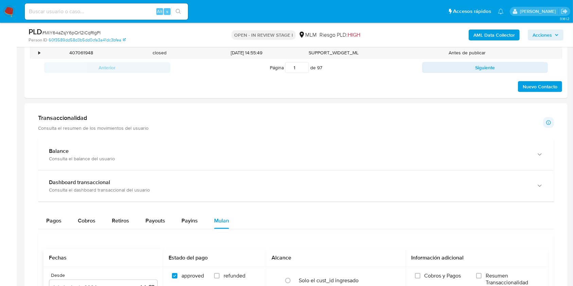
scroll to position [388, 0]
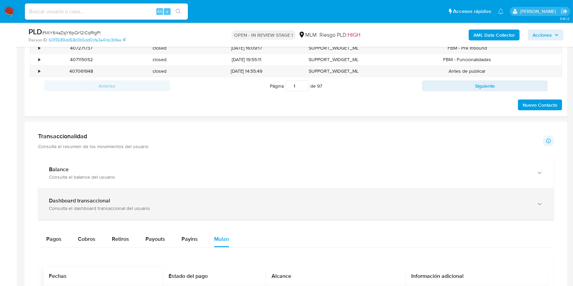
drag, startPoint x: 88, startPoint y: 204, endPoint x: 116, endPoint y: 212, distance: 28.9
click at [88, 204] on b "Dashboard transaccional" at bounding box center [79, 201] width 61 height 8
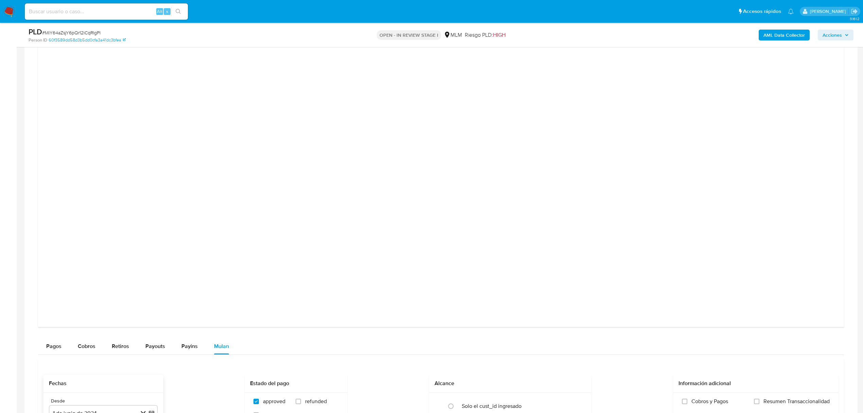
scroll to position [615, 0]
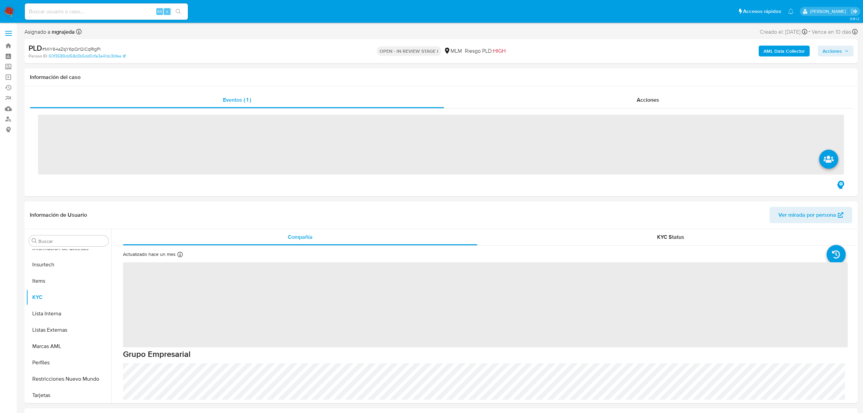
scroll to position [320, 0]
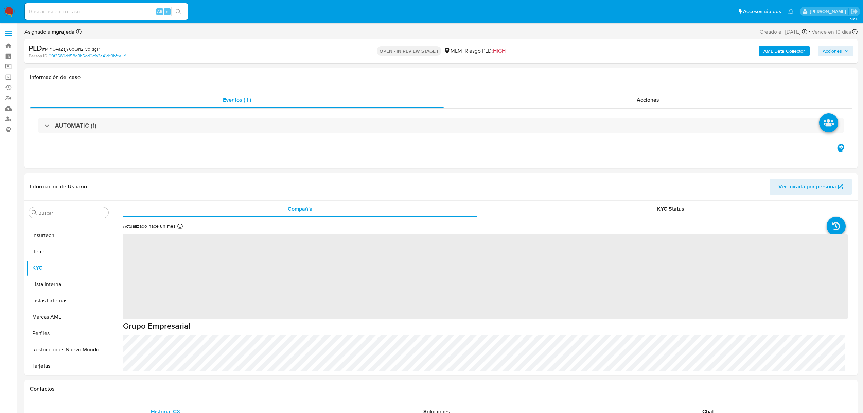
select select "10"
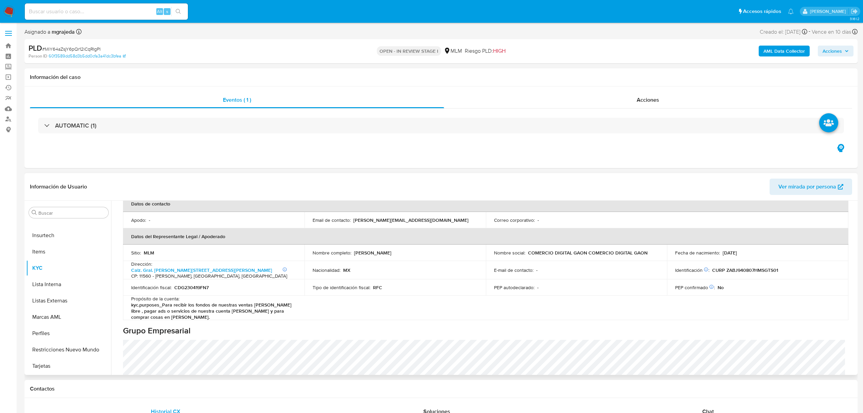
scroll to position [90, 0]
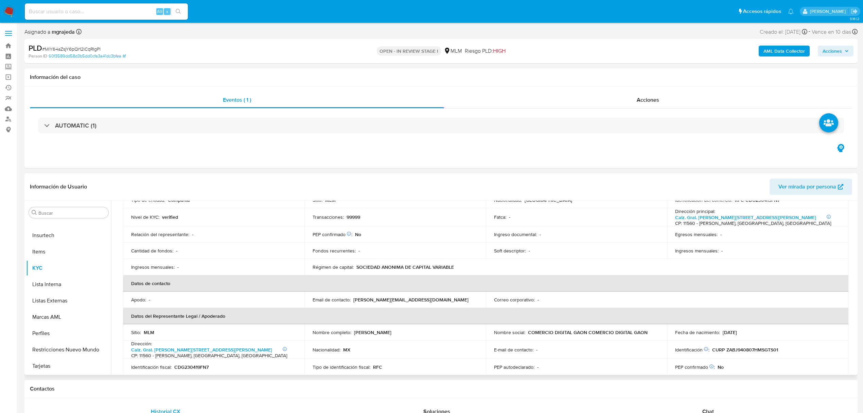
click at [800, 185] on span "Ver mirada por persona" at bounding box center [808, 186] width 58 height 16
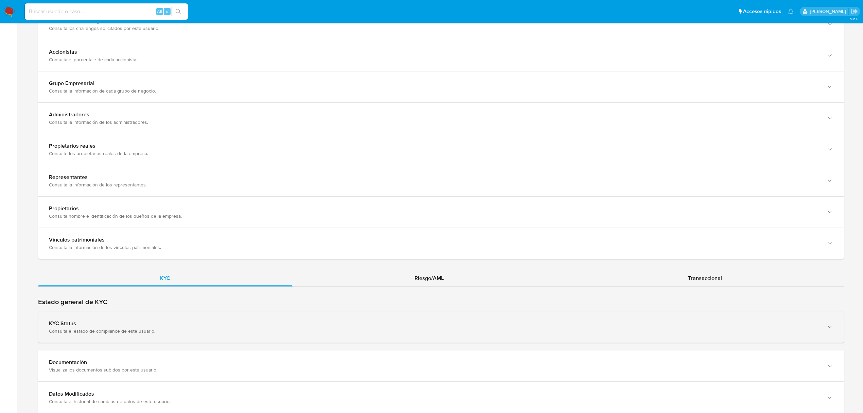
scroll to position [544, 0]
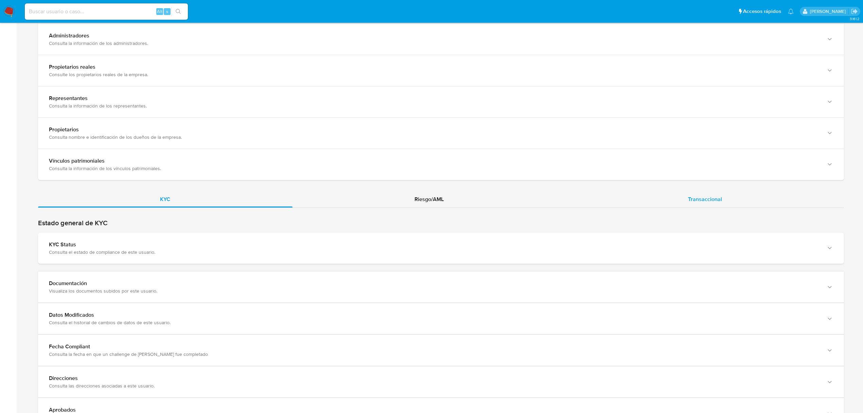
click at [684, 207] on div "Transaccional" at bounding box center [705, 199] width 278 height 16
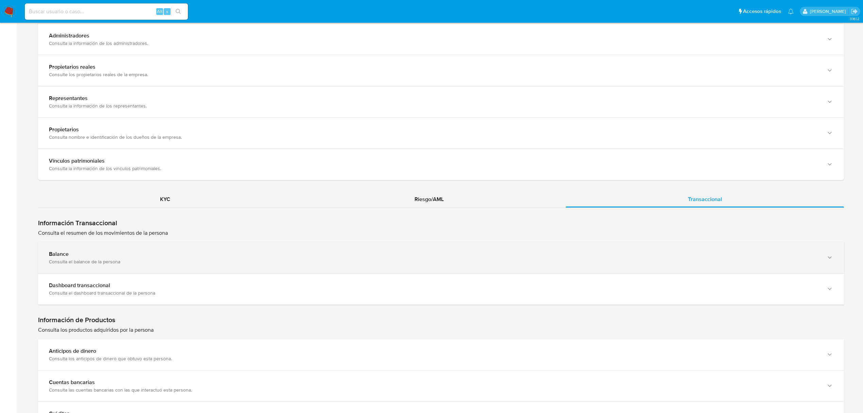
click at [147, 264] on div "Consulta el balance de la persona" at bounding box center [434, 261] width 771 height 6
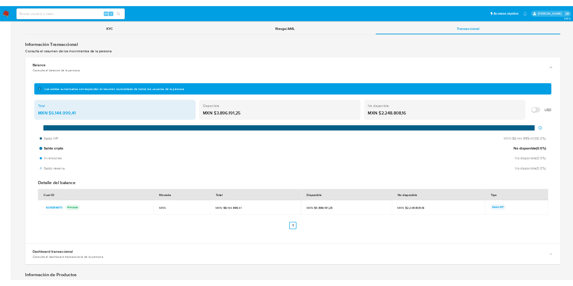
scroll to position [725, 0]
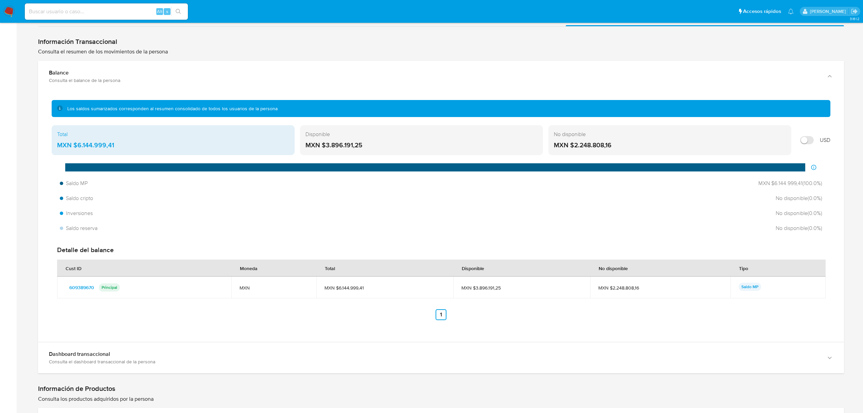
drag, startPoint x: 122, startPoint y: 145, endPoint x: 76, endPoint y: 147, distance: 46.2
click at [76, 147] on div "MXN $6.144.999,41" at bounding box center [173, 145] width 232 height 9
